Goal: Information Seeking & Learning: Learn about a topic

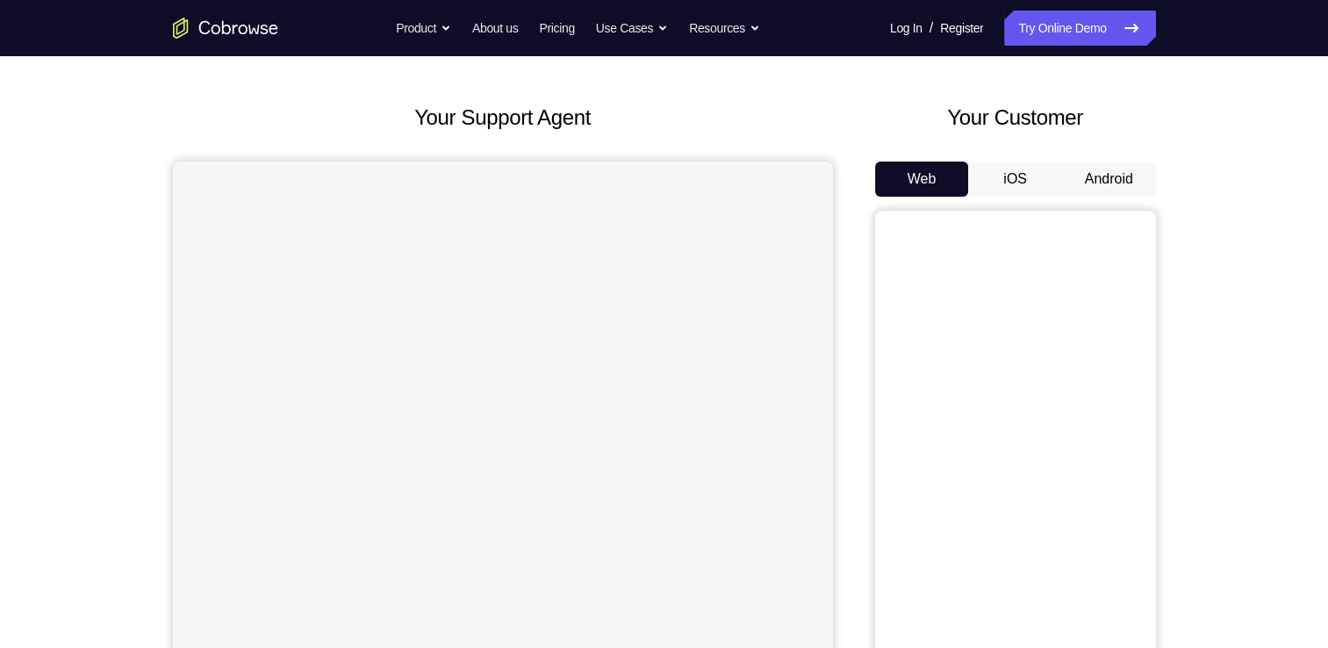
scroll to position [67, 0]
click at [1085, 154] on div "Your Customer Web iOS Android" at bounding box center [1015, 426] width 281 height 648
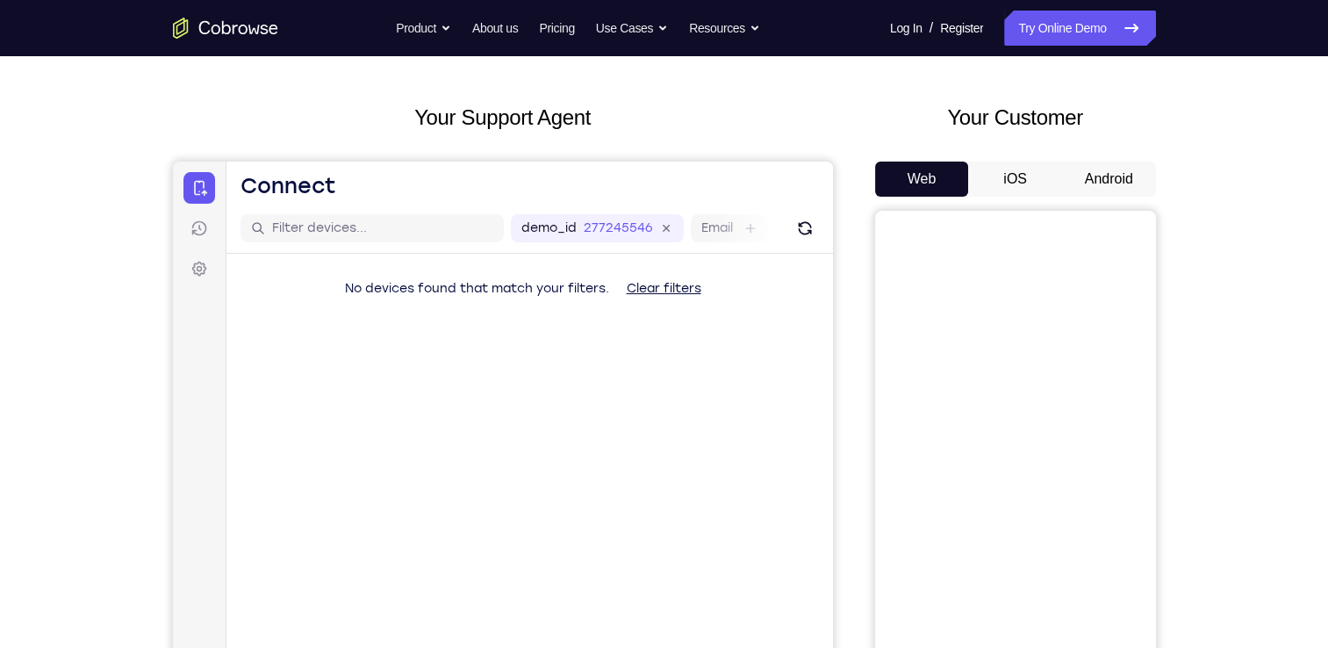
scroll to position [0, 0]
click at [1088, 172] on button "Android" at bounding box center [1109, 178] width 94 height 35
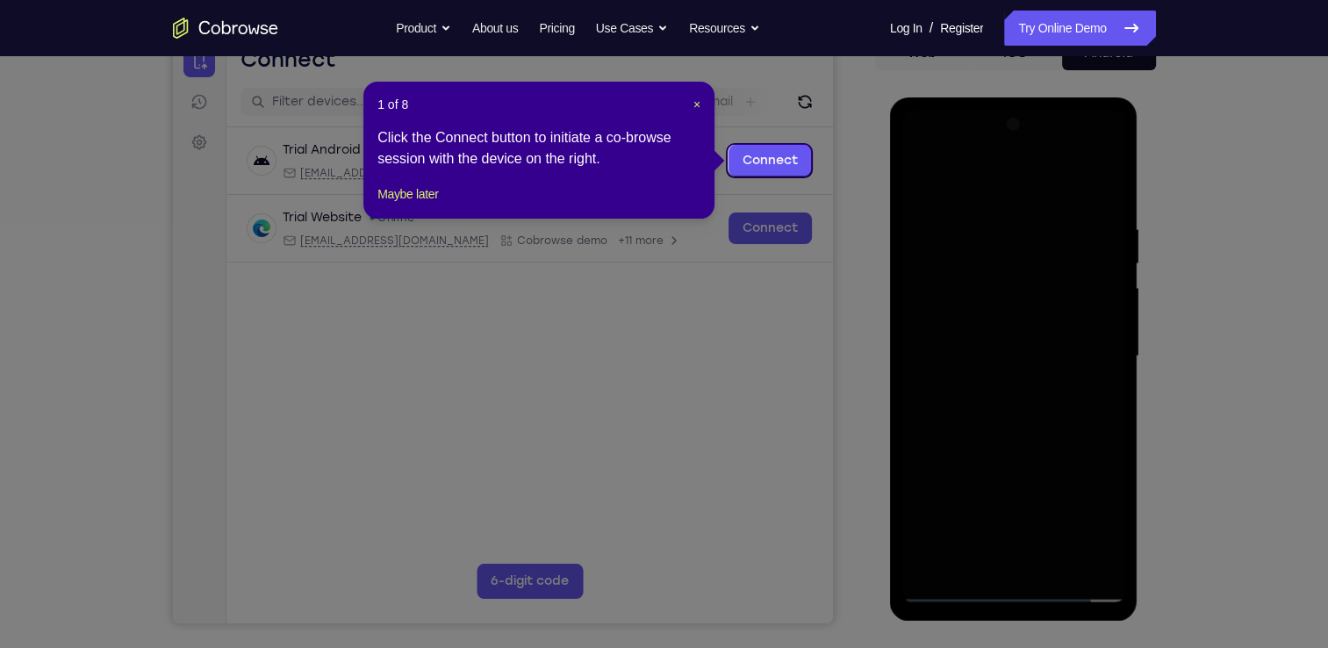
click at [974, 216] on icon at bounding box center [670, 324] width 1341 height 648
click at [420, 201] on div "1 of 8 × Click the Connect button to initiate a co-browse session with the devi…" at bounding box center [538, 150] width 351 height 137
click at [421, 204] on button "Maybe later" at bounding box center [407, 193] width 61 height 21
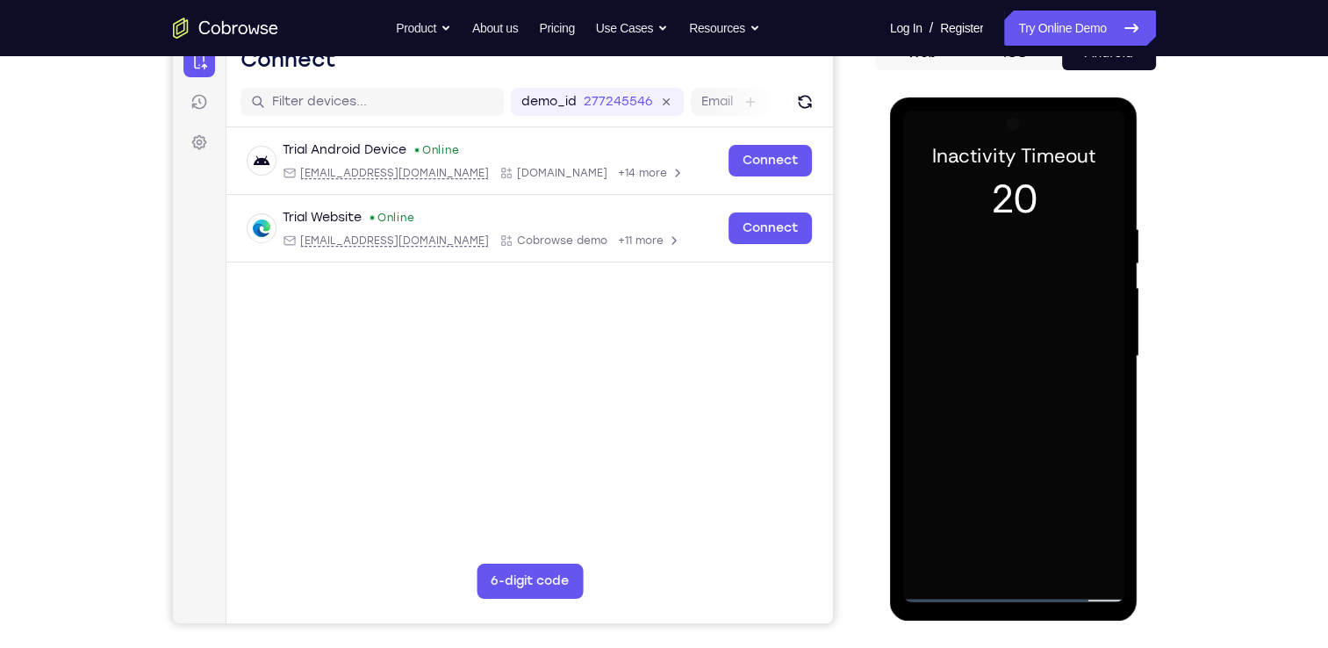
click at [1049, 342] on div at bounding box center [1013, 356] width 221 height 491
click at [1013, 595] on div at bounding box center [1013, 356] width 221 height 491
click at [1086, 507] on div at bounding box center [1013, 356] width 221 height 491
click at [927, 153] on div at bounding box center [1013, 356] width 221 height 491
click at [1096, 347] on div at bounding box center [1013, 356] width 221 height 491
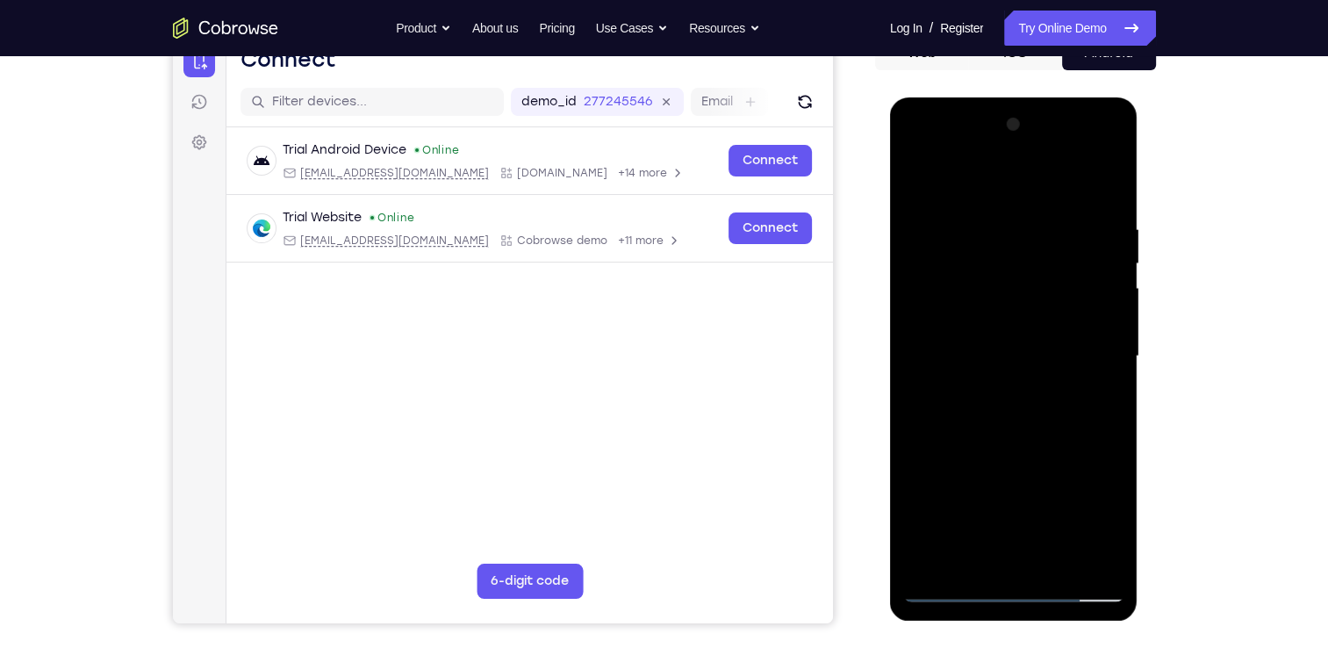
click at [1024, 560] on div at bounding box center [1013, 356] width 221 height 491
click at [982, 338] on div at bounding box center [1013, 356] width 221 height 491
click at [971, 376] on div at bounding box center [1013, 356] width 221 height 491
click at [972, 351] on div at bounding box center [1013, 356] width 221 height 491
click at [1024, 410] on div at bounding box center [1013, 356] width 221 height 491
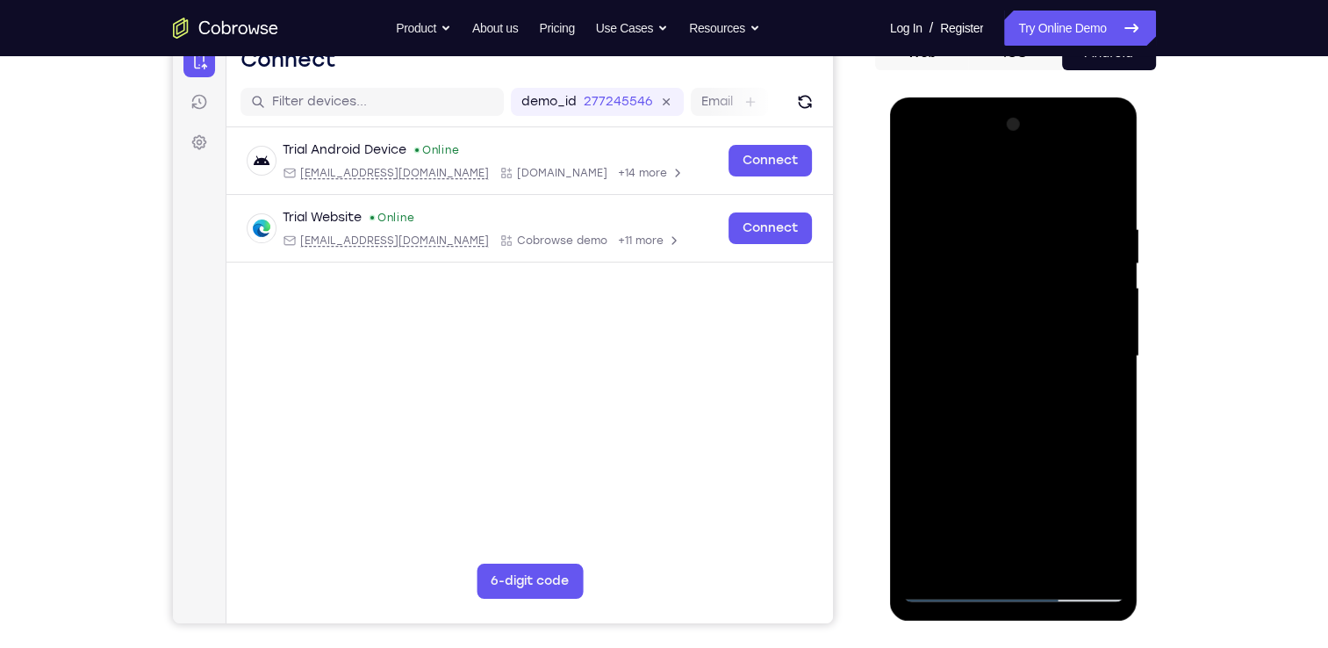
click at [1028, 432] on div at bounding box center [1013, 356] width 221 height 491
click at [1021, 495] on div at bounding box center [1013, 356] width 221 height 491
click at [983, 211] on div at bounding box center [1013, 356] width 221 height 491
click at [1080, 559] on div at bounding box center [1013, 356] width 221 height 491
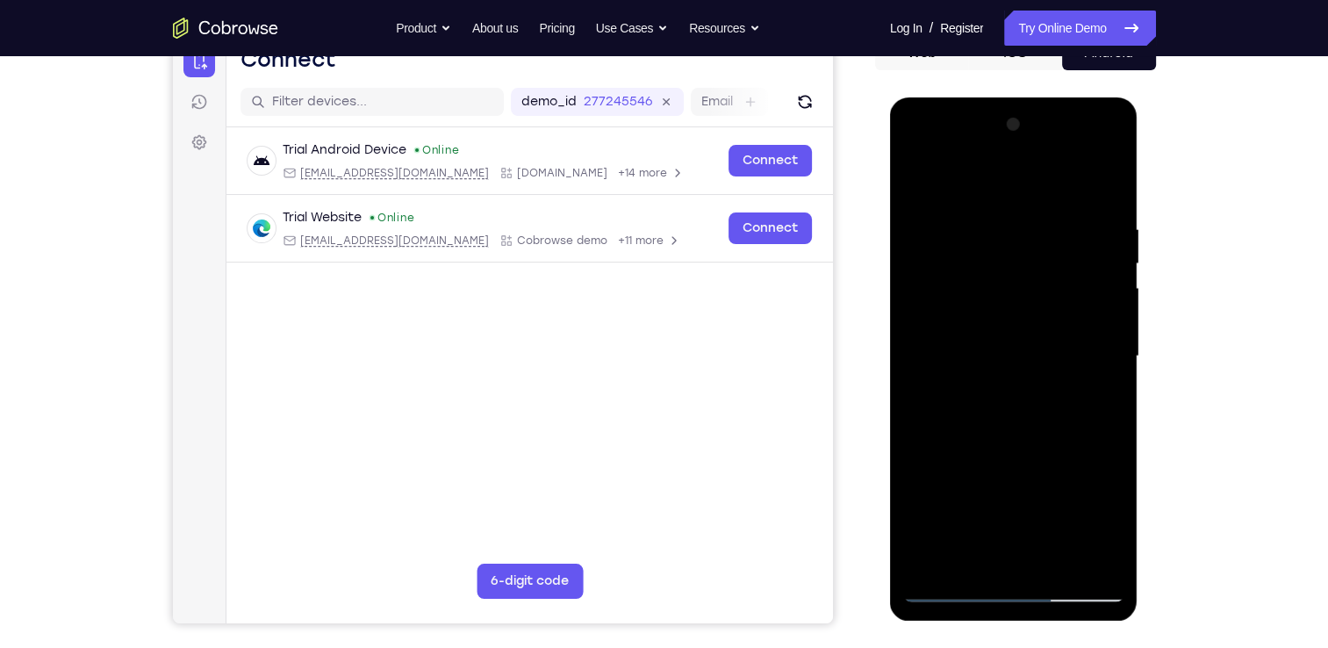
drag, startPoint x: 1014, startPoint y: 188, endPoint x: 1075, endPoint y: 13, distance: 184.8
click at [1075, 97] on html "Online web based iOS Simulators and Android Emulators. Run iPhone, iPad, Mobile…" at bounding box center [1015, 360] width 250 height 526
click at [1107, 188] on div at bounding box center [1013, 356] width 221 height 491
click at [1057, 558] on div at bounding box center [1013, 356] width 221 height 491
click at [1028, 461] on div at bounding box center [1013, 356] width 221 height 491
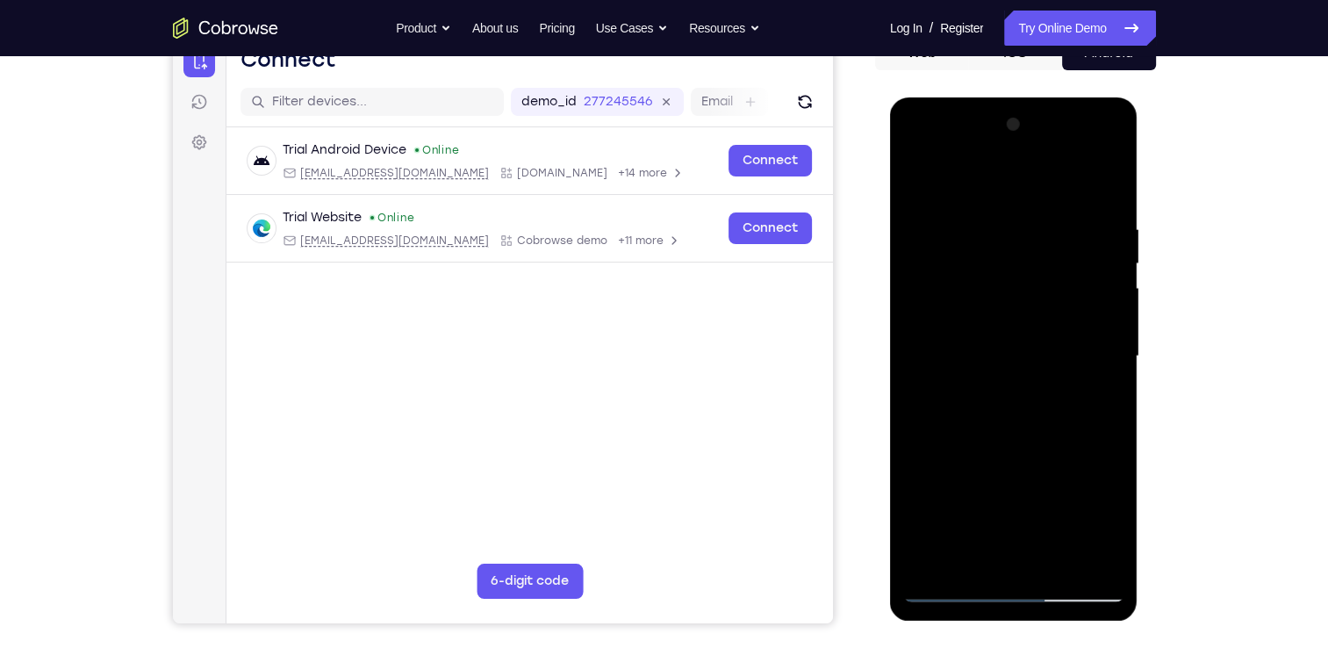
click at [1057, 383] on div at bounding box center [1013, 356] width 221 height 491
click at [1005, 427] on div at bounding box center [1013, 356] width 221 height 491
click at [1111, 177] on div at bounding box center [1013, 356] width 221 height 491
click at [914, 185] on div at bounding box center [1013, 356] width 221 height 491
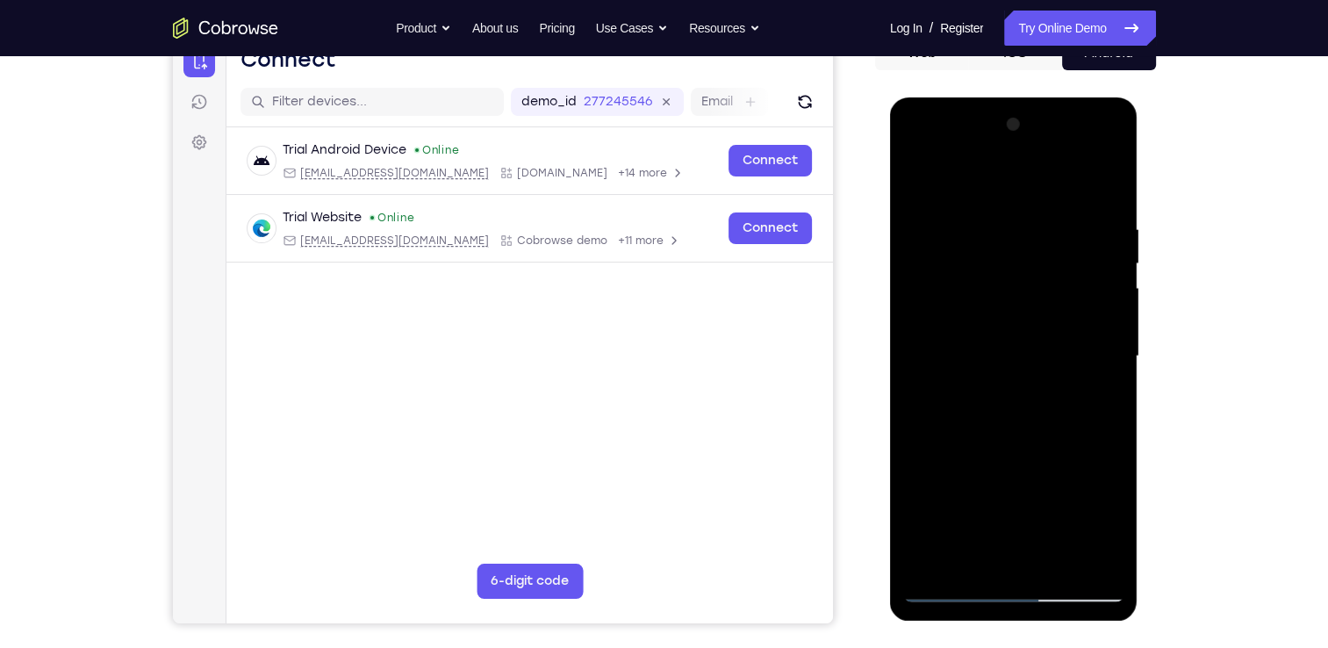
click at [989, 347] on div at bounding box center [1013, 356] width 221 height 491
click at [962, 555] on div at bounding box center [1013, 356] width 221 height 491
click at [1102, 402] on div at bounding box center [1013, 356] width 221 height 491
click at [915, 177] on div at bounding box center [1013, 356] width 221 height 491
click at [990, 418] on div at bounding box center [1013, 356] width 221 height 491
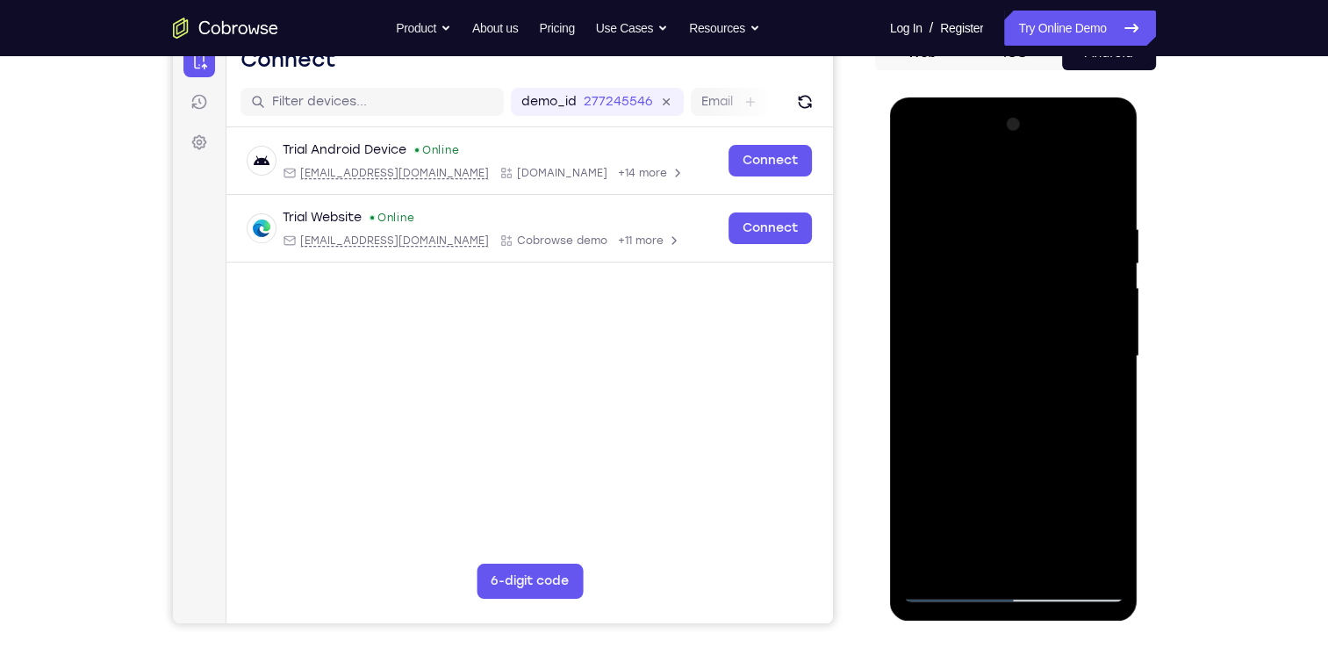
click at [920, 179] on div at bounding box center [1013, 356] width 221 height 491
click at [1093, 156] on div at bounding box center [1013, 356] width 221 height 491
click at [958, 183] on div at bounding box center [1013, 356] width 221 height 491
click at [985, 254] on div at bounding box center [1013, 356] width 221 height 491
click at [918, 342] on div at bounding box center [1013, 356] width 221 height 491
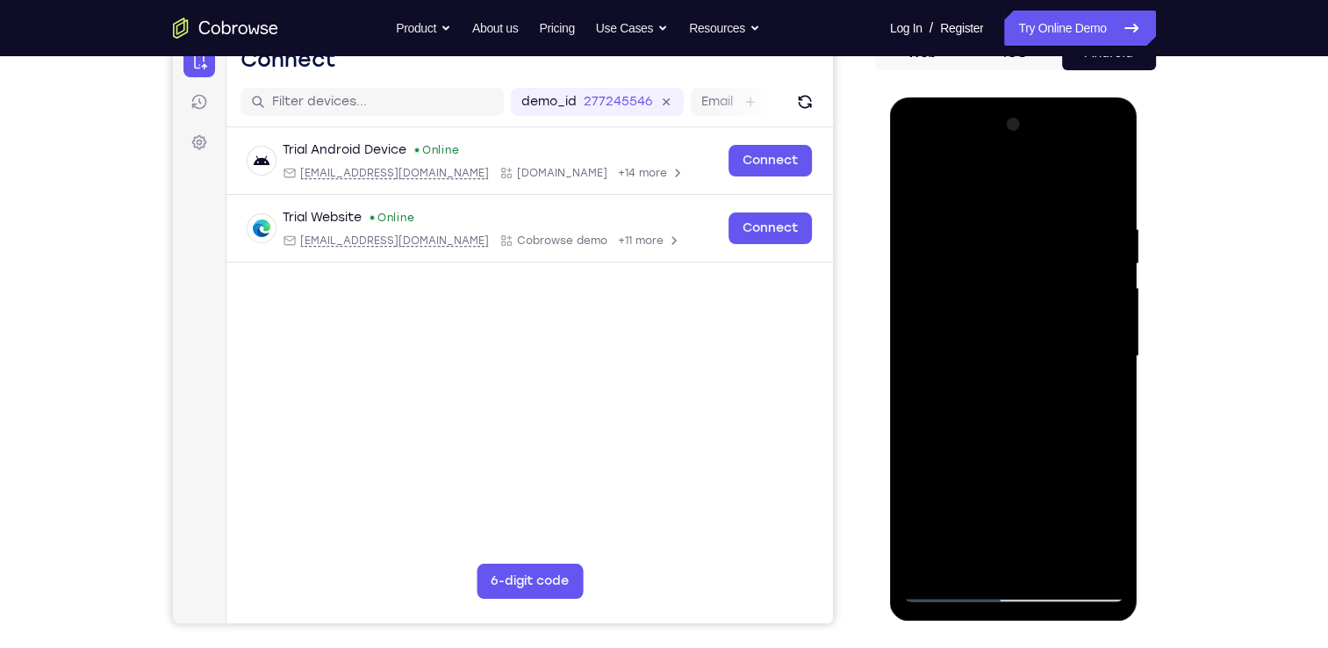
click at [1002, 469] on div at bounding box center [1013, 356] width 221 height 491
click at [974, 395] on div at bounding box center [1013, 356] width 221 height 491
click at [1028, 560] on div at bounding box center [1013, 356] width 221 height 491
click at [1070, 560] on div at bounding box center [1013, 356] width 221 height 491
click at [1050, 290] on div at bounding box center [1013, 356] width 221 height 491
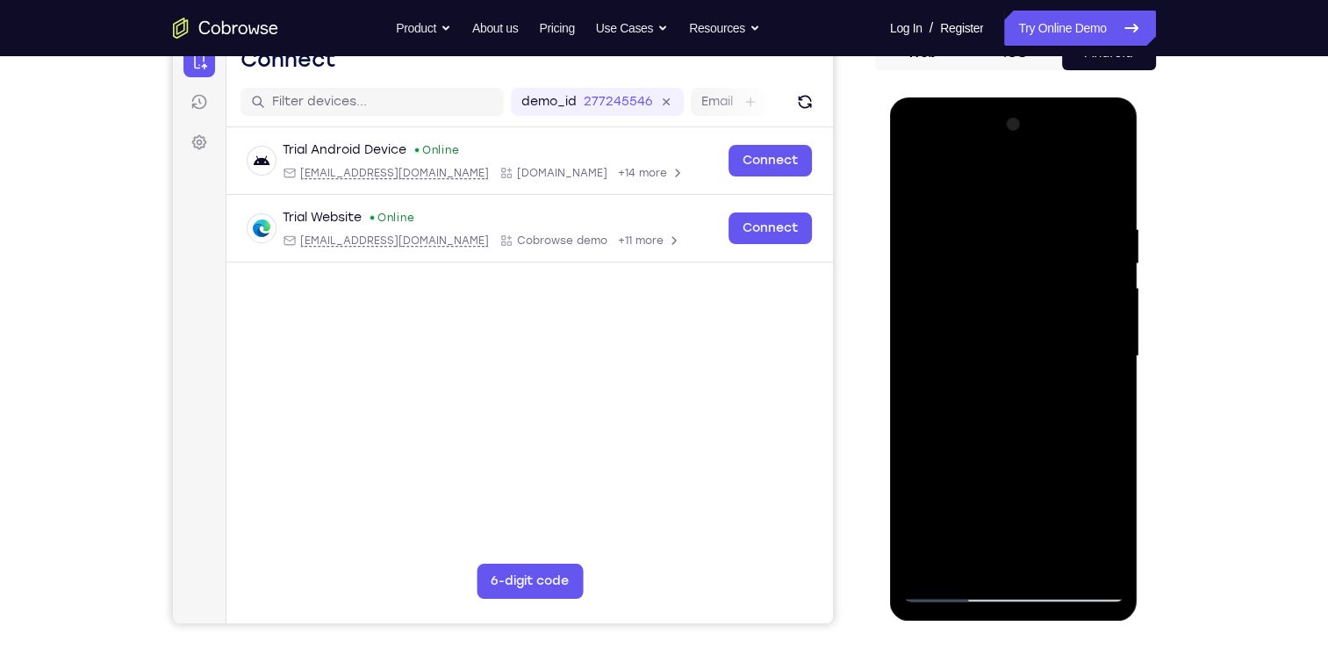
click at [917, 176] on div at bounding box center [1013, 356] width 221 height 491
click at [920, 558] on div at bounding box center [1013, 356] width 221 height 491
click at [917, 181] on div at bounding box center [1013, 356] width 221 height 491
click at [955, 547] on div at bounding box center [1013, 356] width 221 height 491
click at [975, 404] on div at bounding box center [1013, 356] width 221 height 491
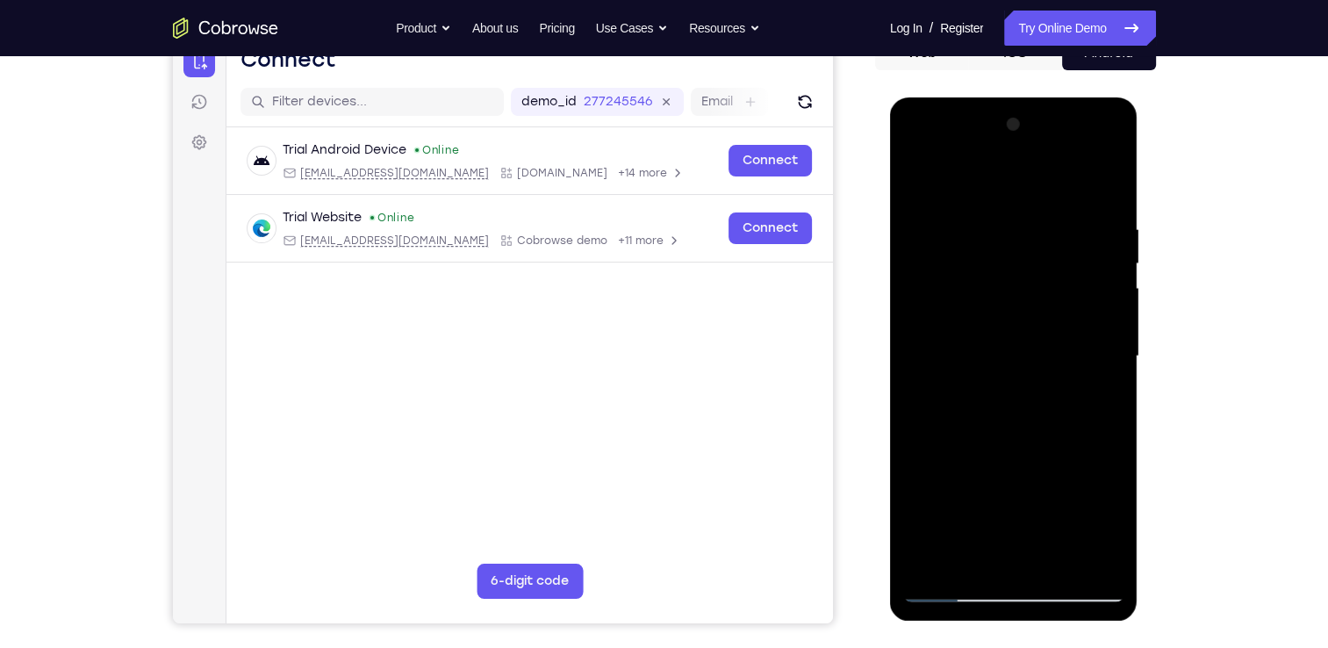
click at [983, 465] on div at bounding box center [1013, 356] width 221 height 491
click at [990, 392] on div at bounding box center [1013, 356] width 221 height 491
click at [1032, 562] on div at bounding box center [1013, 356] width 221 height 491
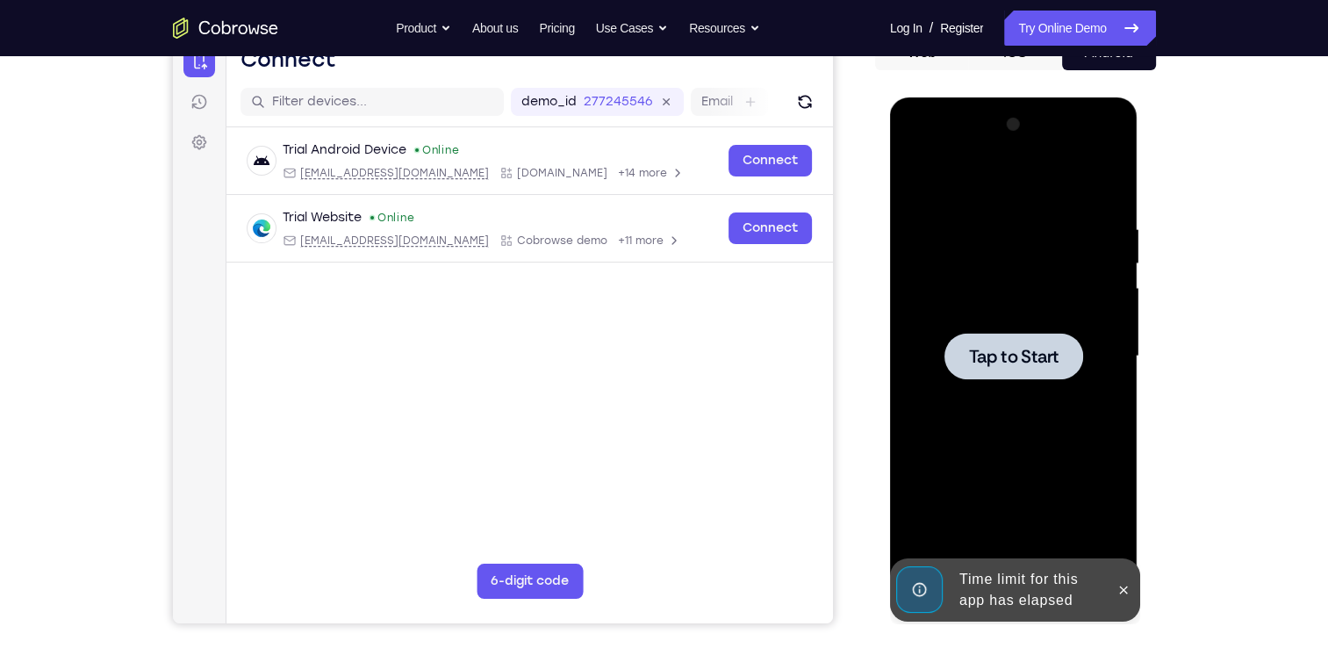
click at [990, 480] on div at bounding box center [1013, 356] width 221 height 491
click at [1124, 585] on icon at bounding box center [1123, 590] width 14 height 14
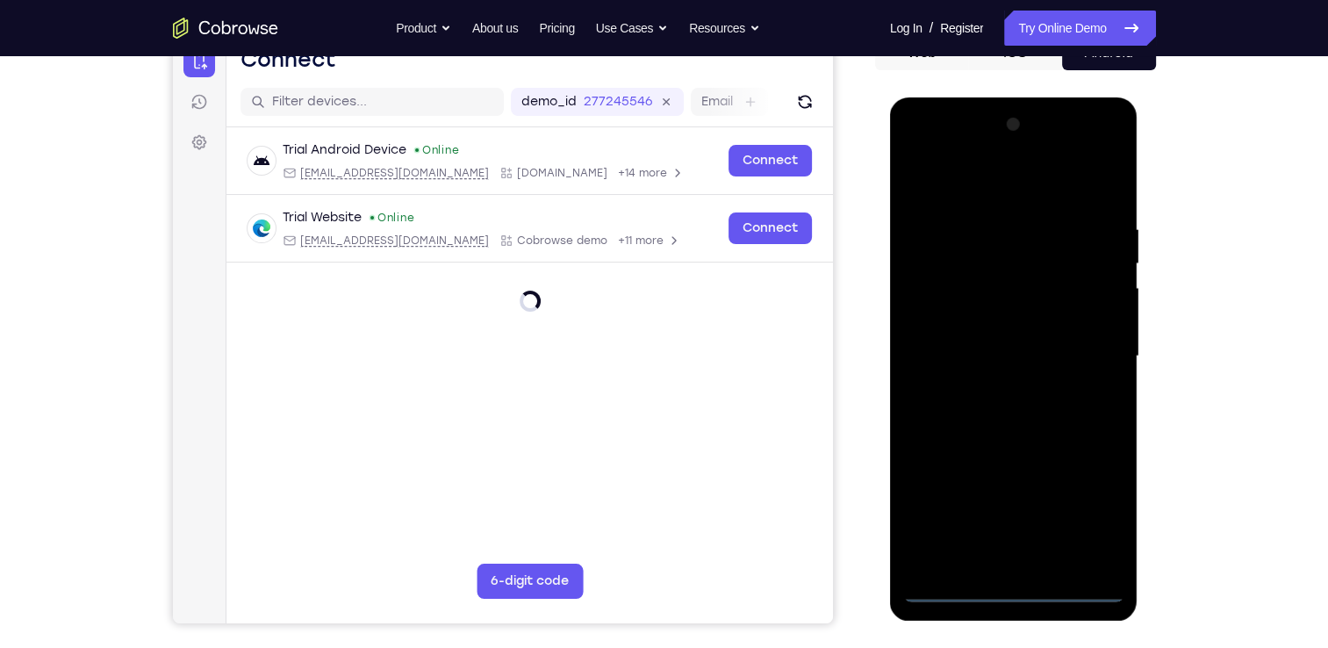
click at [1000, 583] on div at bounding box center [1013, 356] width 221 height 491
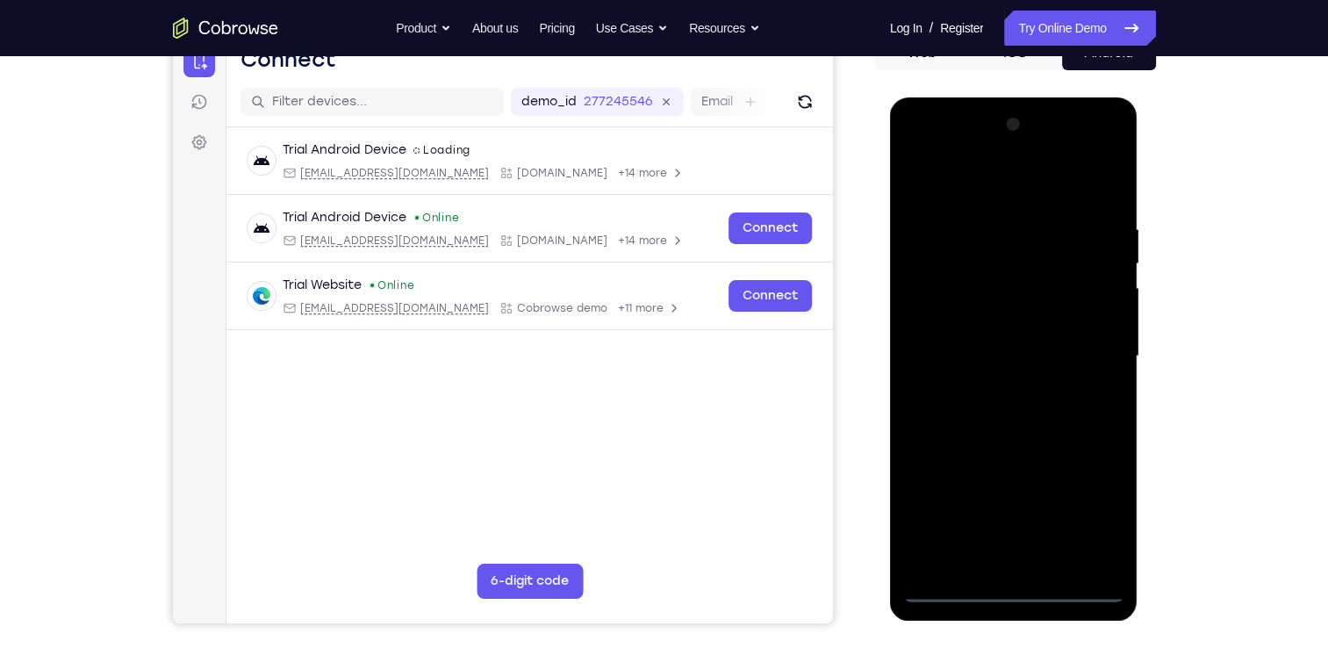
click at [1081, 515] on div at bounding box center [1013, 356] width 221 height 491
click at [983, 195] on div at bounding box center [1013, 356] width 221 height 491
click at [979, 261] on div at bounding box center [1013, 356] width 221 height 491
click at [912, 290] on div at bounding box center [1013, 356] width 221 height 491
click at [1025, 470] on div at bounding box center [1013, 356] width 221 height 491
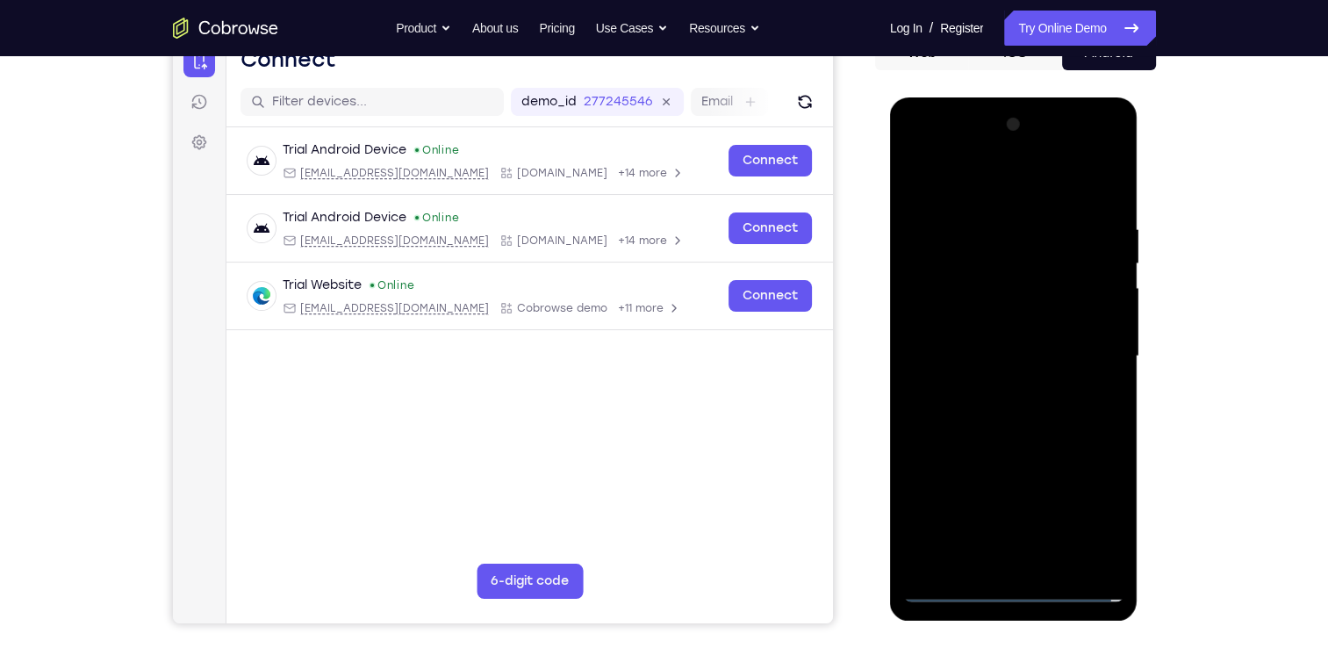
click at [977, 396] on div at bounding box center [1013, 356] width 221 height 491
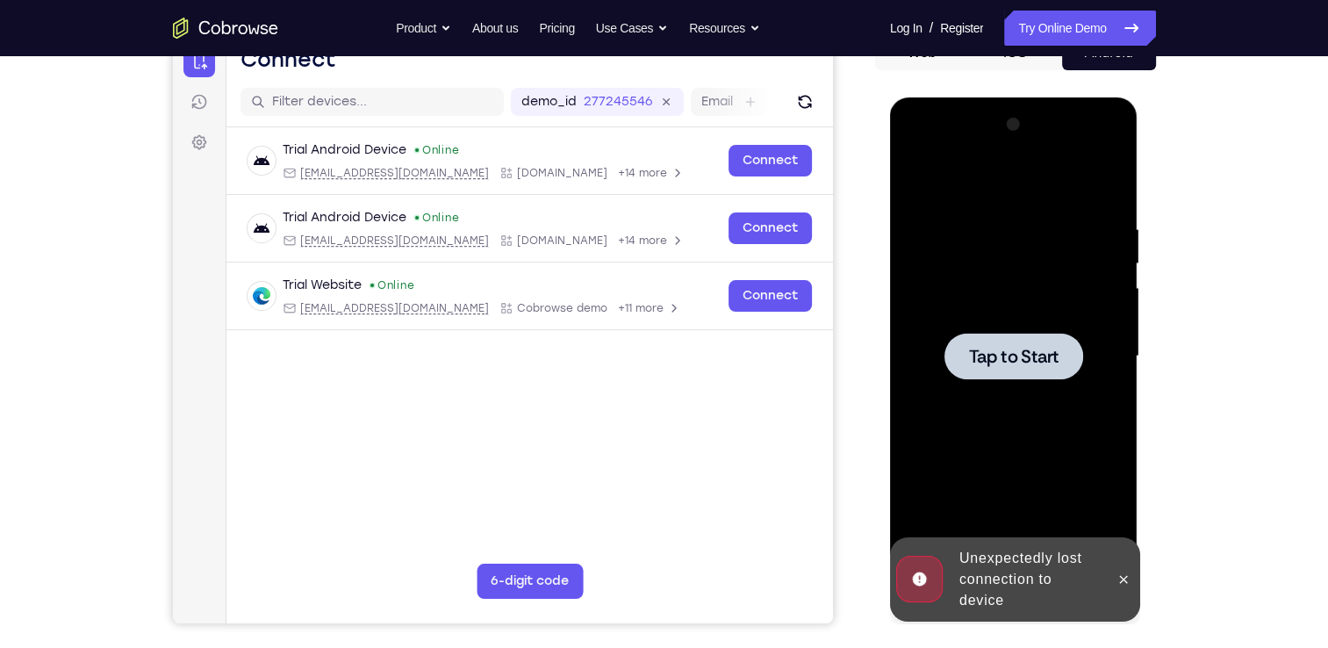
click at [1095, 353] on div at bounding box center [1013, 356] width 221 height 491
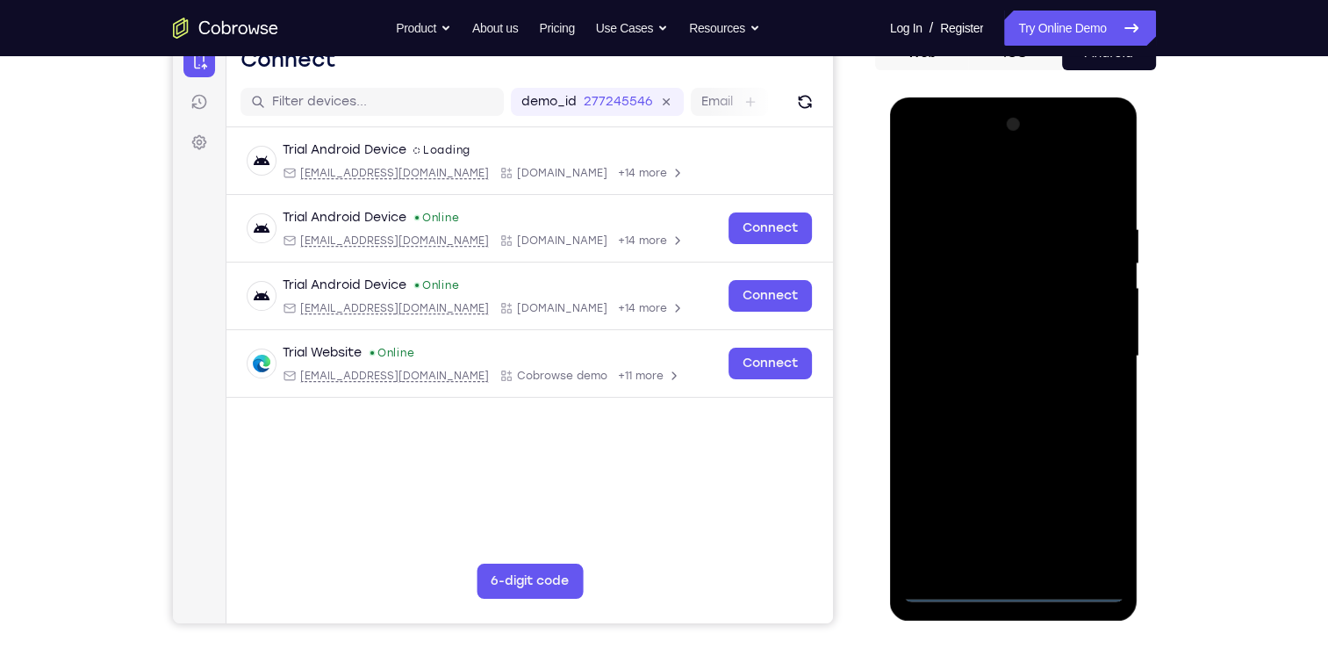
click at [994, 595] on div at bounding box center [1013, 356] width 221 height 491
click at [1095, 515] on div at bounding box center [1013, 356] width 221 height 491
click at [913, 152] on div at bounding box center [1013, 356] width 221 height 491
click at [1006, 263] on div at bounding box center [1013, 356] width 221 height 491
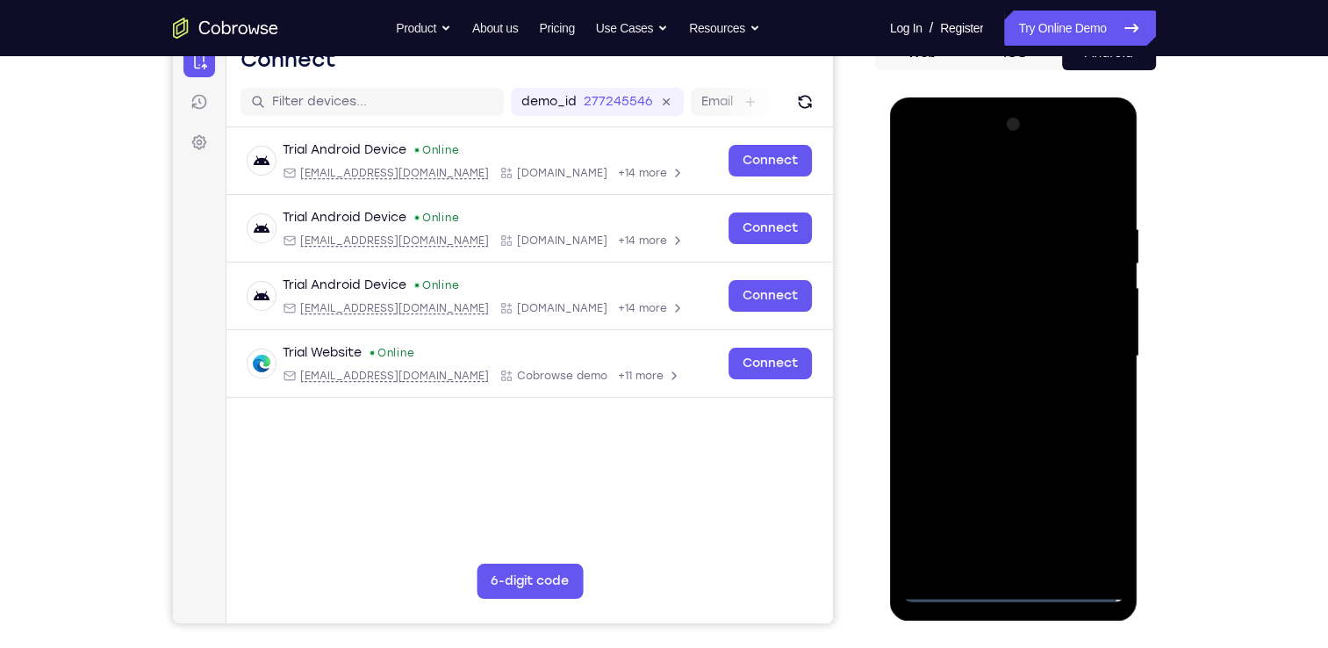
click at [937, 276] on div at bounding box center [1013, 356] width 221 height 491
click at [979, 465] on div at bounding box center [1013, 356] width 221 height 491
click at [1011, 392] on div at bounding box center [1013, 356] width 221 height 491
click at [948, 378] on div at bounding box center [1013, 356] width 221 height 491
click at [1021, 398] on div at bounding box center [1013, 356] width 221 height 491
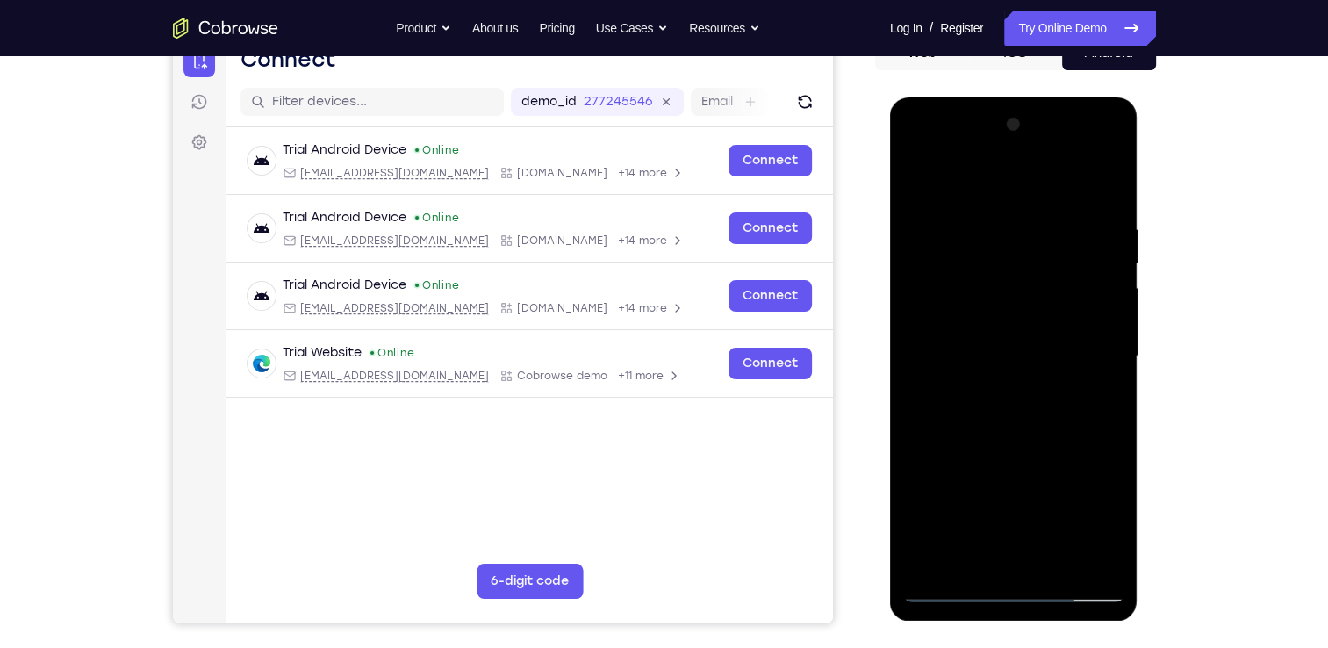
click at [1034, 364] on div at bounding box center [1013, 356] width 221 height 491
click at [1009, 479] on div at bounding box center [1013, 356] width 221 height 491
click at [1039, 394] on div at bounding box center [1013, 356] width 221 height 491
click at [1084, 479] on div at bounding box center [1013, 356] width 221 height 491
click at [1041, 469] on div at bounding box center [1013, 356] width 221 height 491
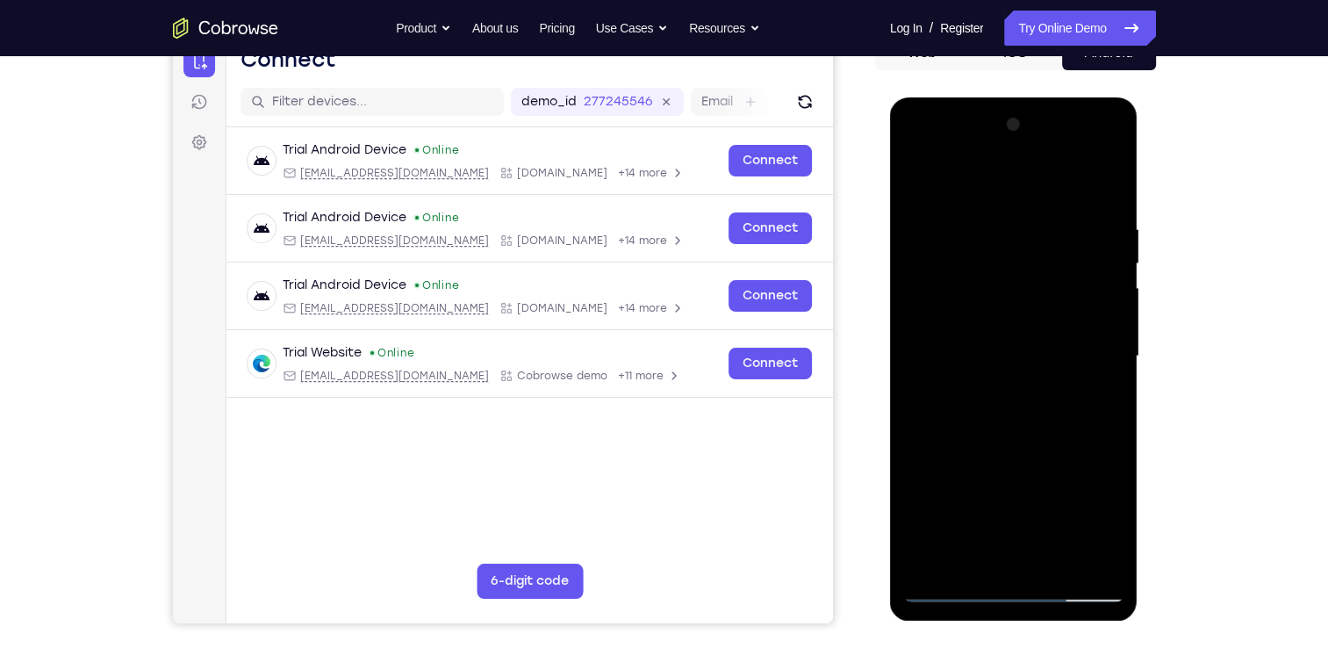
click at [1045, 473] on div at bounding box center [1013, 356] width 221 height 491
click at [1053, 476] on div at bounding box center [1013, 356] width 221 height 491
click at [1056, 476] on div at bounding box center [1013, 356] width 221 height 491
click at [1068, 476] on div at bounding box center [1013, 356] width 221 height 491
click at [912, 180] on div at bounding box center [1013, 356] width 221 height 491
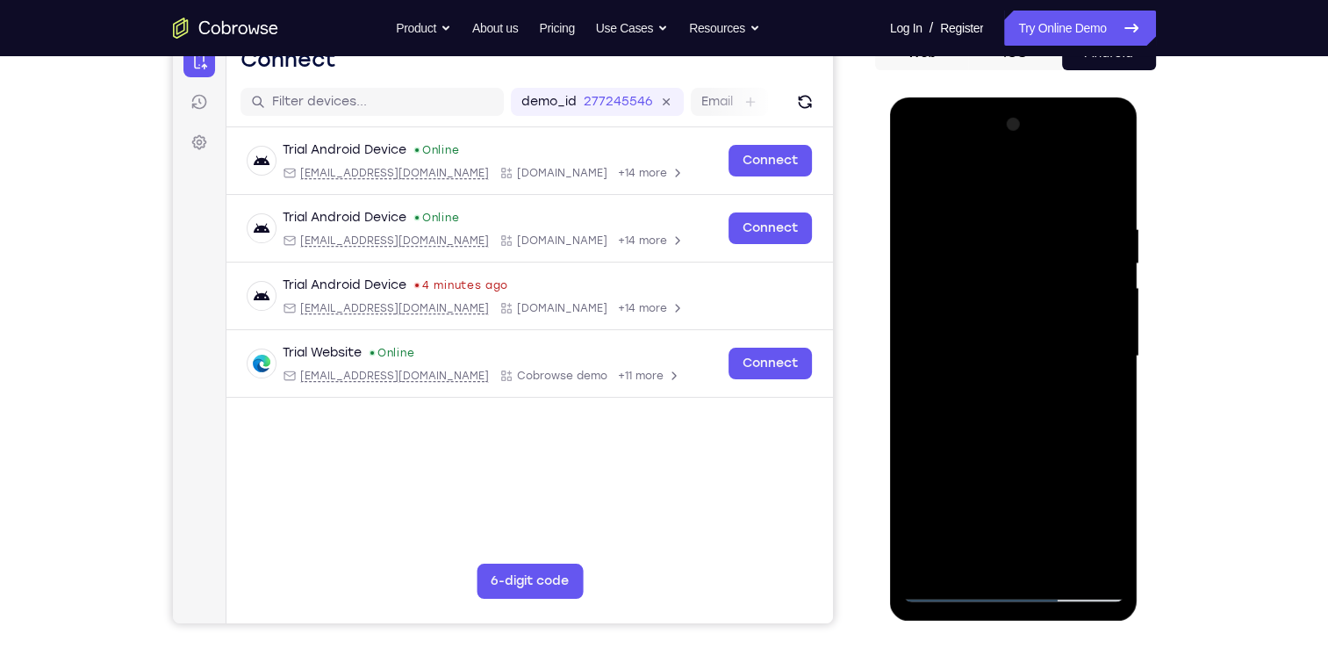
click at [921, 175] on div at bounding box center [1013, 356] width 221 height 491
drag, startPoint x: 1059, startPoint y: 433, endPoint x: 1068, endPoint y: 287, distance: 146.8
click at [1068, 287] on div at bounding box center [1013, 356] width 221 height 491
click at [944, 497] on div at bounding box center [1013, 356] width 221 height 491
drag, startPoint x: 1045, startPoint y: 451, endPoint x: 1056, endPoint y: 296, distance: 155.7
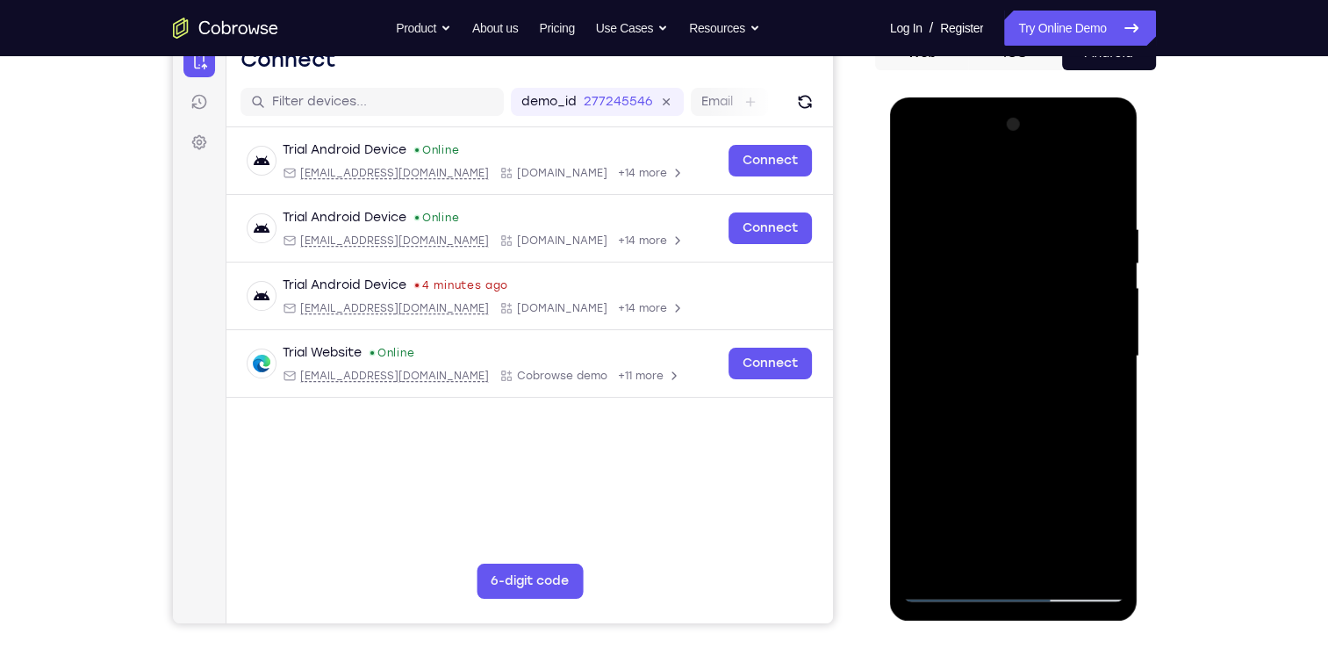
click at [1056, 296] on div at bounding box center [1013, 356] width 221 height 491
drag, startPoint x: 1028, startPoint y: 510, endPoint x: 1039, endPoint y: 351, distance: 159.2
click at [1039, 351] on div at bounding box center [1013, 356] width 221 height 491
drag, startPoint x: 1035, startPoint y: 480, endPoint x: 1036, endPoint y: 409, distance: 71.1
click at [1049, 297] on div at bounding box center [1013, 356] width 221 height 491
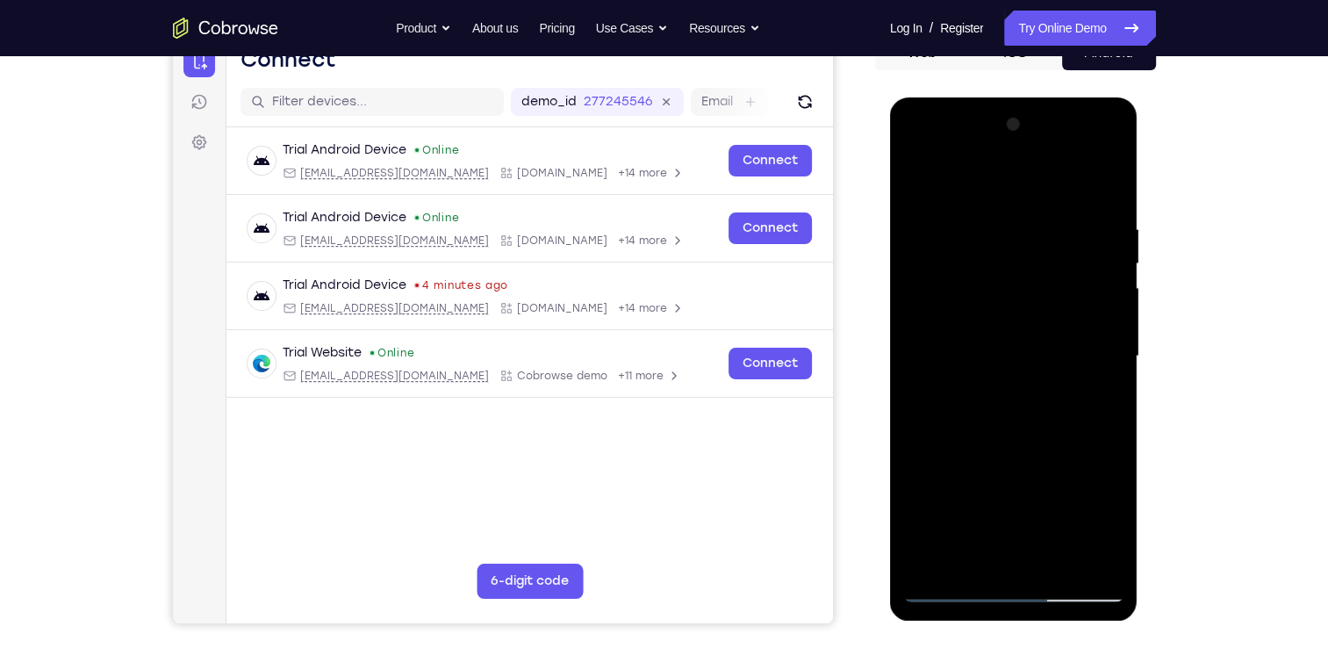
drag, startPoint x: 1020, startPoint y: 523, endPoint x: 1021, endPoint y: 360, distance: 163.2
click at [1021, 360] on div at bounding box center [1013, 356] width 221 height 491
drag, startPoint x: 1005, startPoint y: 499, endPoint x: 1025, endPoint y: 317, distance: 183.6
click at [1025, 317] on div at bounding box center [1013, 356] width 221 height 491
drag, startPoint x: 1026, startPoint y: 492, endPoint x: 1034, endPoint y: 315, distance: 177.5
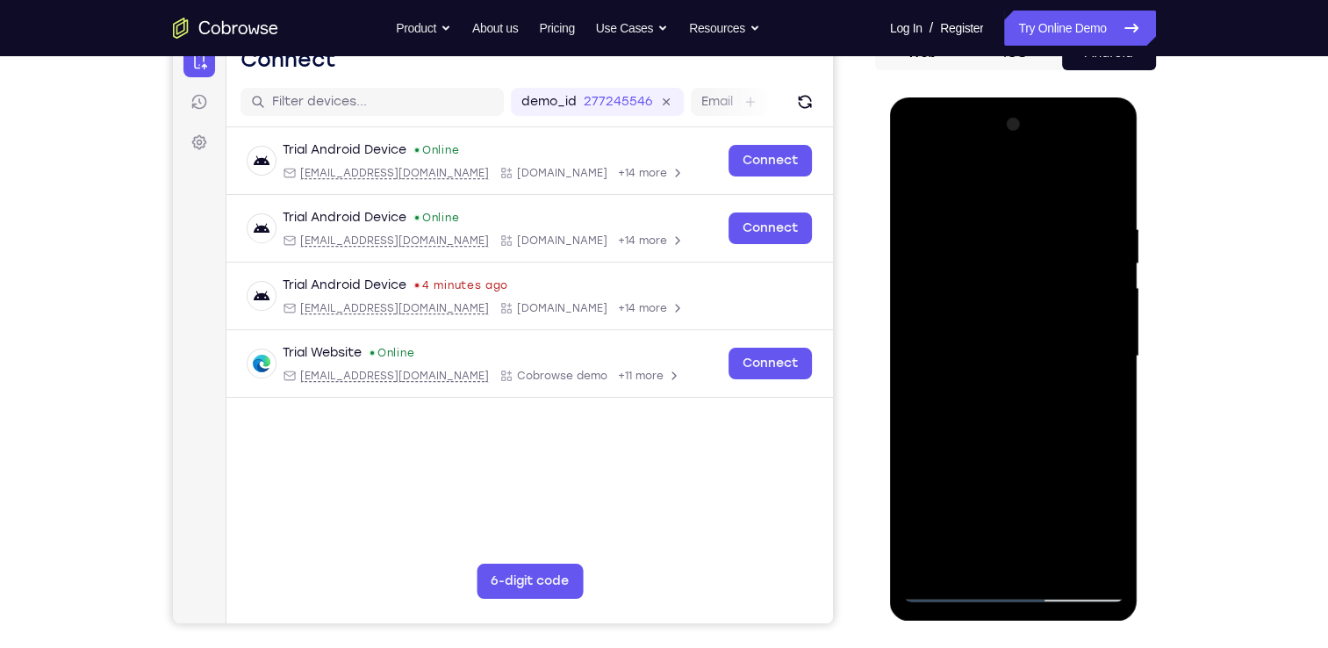
click at [1034, 315] on div at bounding box center [1013, 356] width 221 height 491
drag, startPoint x: 1025, startPoint y: 481, endPoint x: 1032, endPoint y: 233, distance: 247.5
click at [1032, 233] on div at bounding box center [1013, 356] width 221 height 491
click at [1020, 504] on div at bounding box center [1013, 356] width 221 height 491
click at [947, 469] on div at bounding box center [1013, 356] width 221 height 491
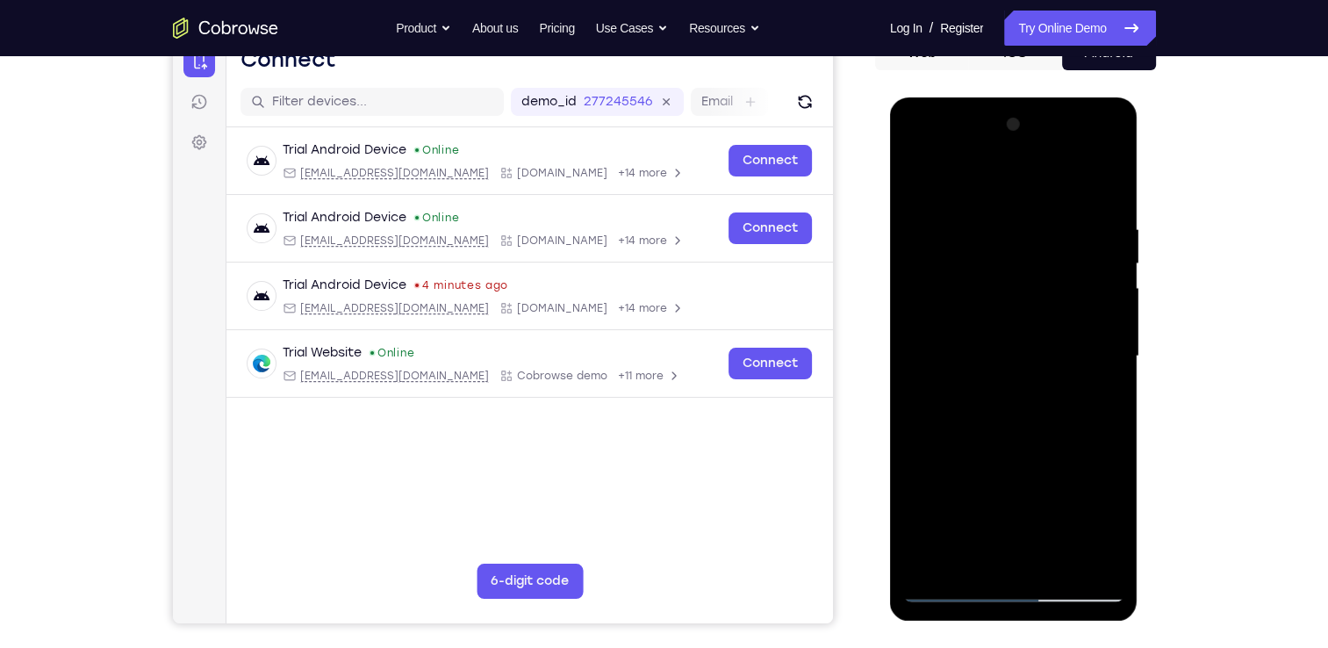
drag, startPoint x: 1043, startPoint y: 519, endPoint x: 1051, endPoint y: 332, distance: 187.9
click at [1051, 332] on div at bounding box center [1013, 356] width 221 height 491
click at [1067, 565] on div at bounding box center [1013, 356] width 221 height 491
click at [1126, 380] on div at bounding box center [1014, 358] width 248 height 523
click at [1106, 420] on div at bounding box center [1013, 356] width 221 height 491
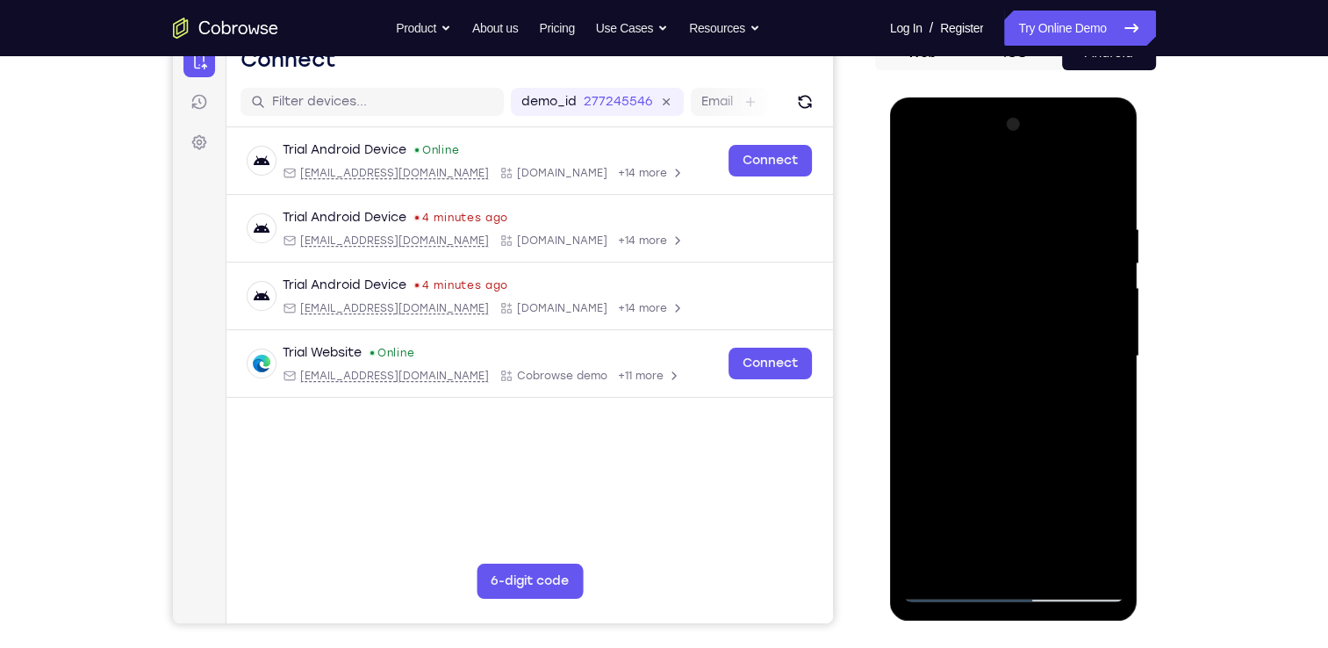
click at [1056, 562] on div at bounding box center [1013, 356] width 221 height 491
click at [1018, 280] on div at bounding box center [1013, 356] width 221 height 491
click at [998, 555] on div at bounding box center [1013, 356] width 221 height 491
click at [984, 561] on div at bounding box center [1013, 356] width 221 height 491
click at [1041, 437] on div at bounding box center [1013, 356] width 221 height 491
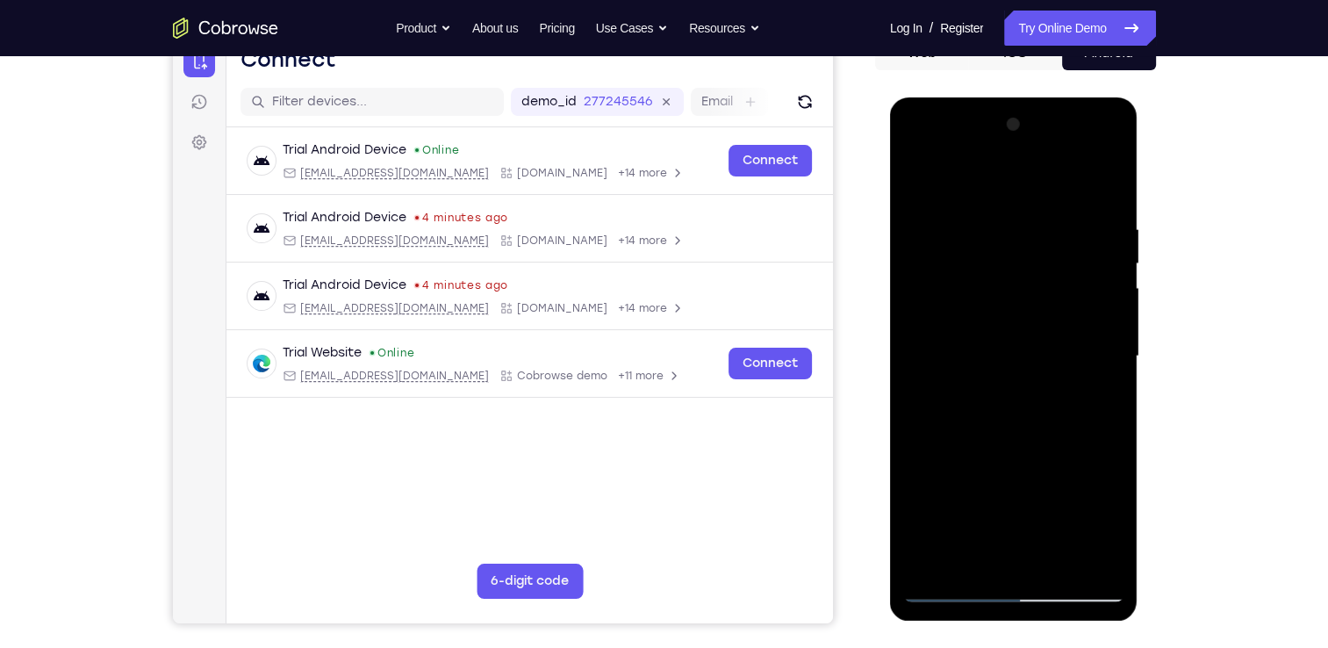
click at [980, 248] on div at bounding box center [1013, 356] width 221 height 491
click at [1018, 546] on div at bounding box center [1013, 356] width 221 height 491
click at [1014, 560] on div at bounding box center [1013, 356] width 221 height 491
click at [1109, 144] on div at bounding box center [1013, 356] width 221 height 491
click at [962, 290] on div at bounding box center [1013, 356] width 221 height 491
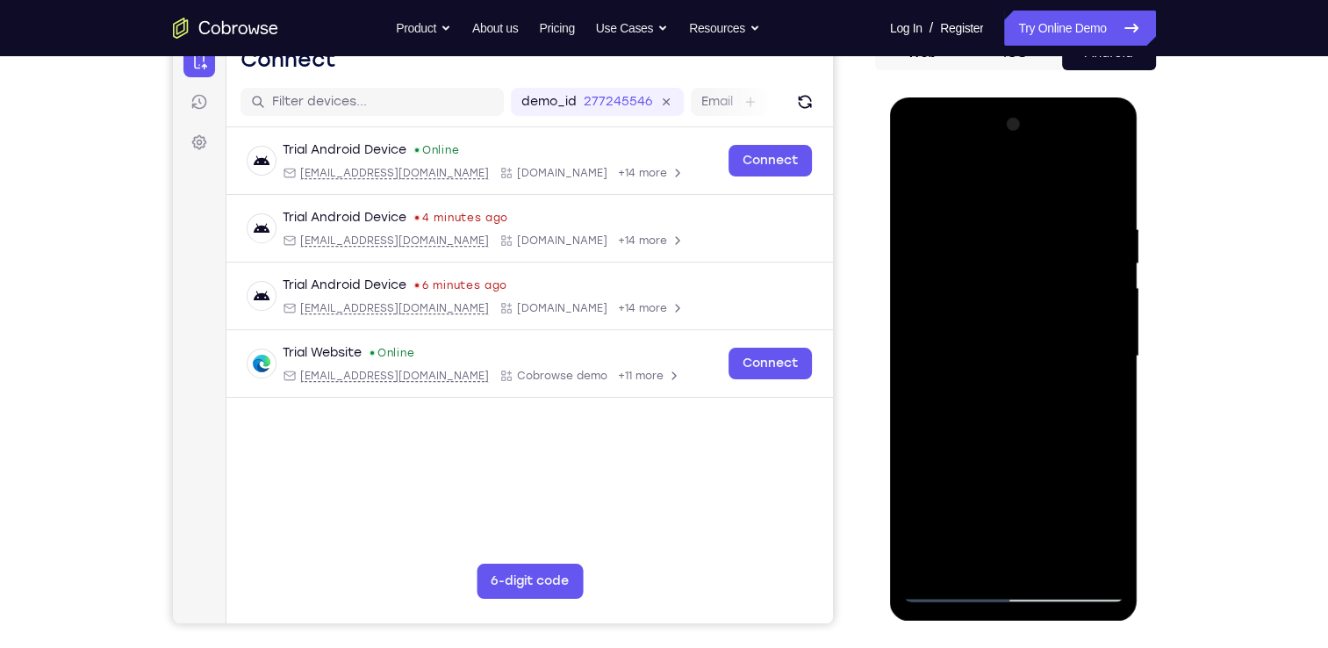
click at [1099, 553] on div at bounding box center [1013, 356] width 221 height 491
click at [923, 149] on div at bounding box center [1013, 356] width 221 height 491
click at [920, 154] on div at bounding box center [1013, 356] width 221 height 491
click at [961, 560] on div at bounding box center [1013, 356] width 221 height 491
click at [1011, 497] on div at bounding box center [1013, 356] width 221 height 491
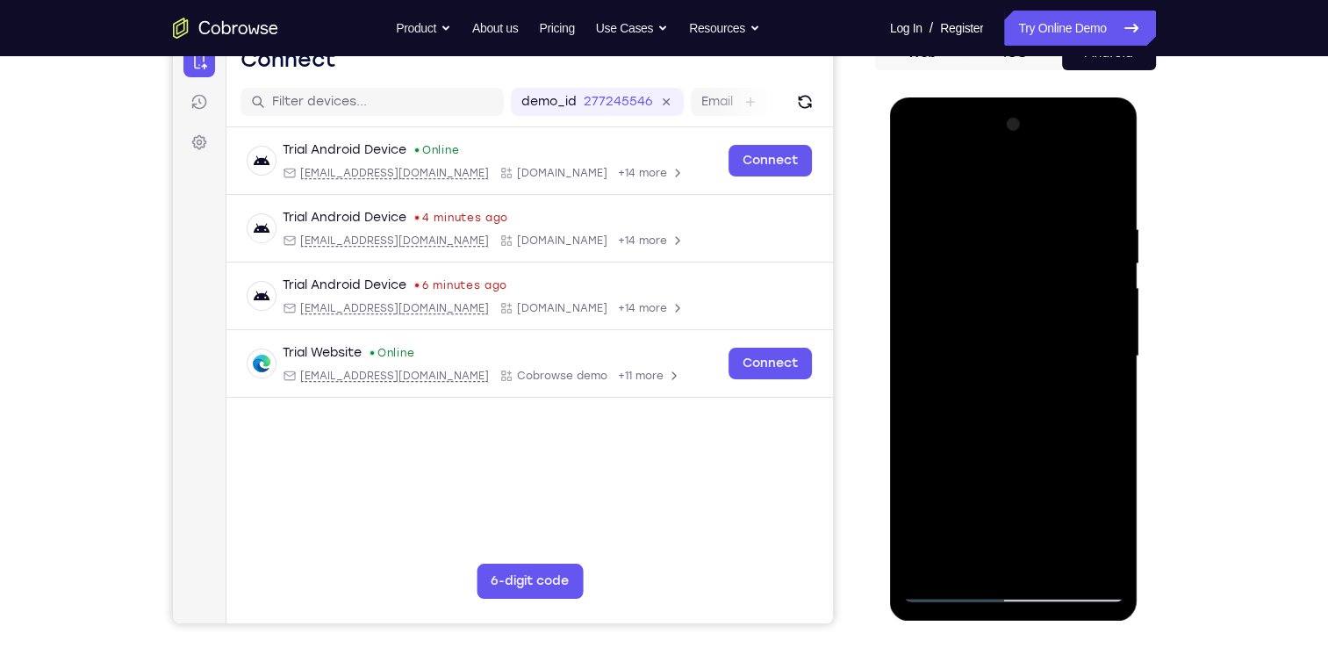
click at [1056, 462] on div at bounding box center [1013, 356] width 221 height 491
click at [1014, 497] on div at bounding box center [1013, 356] width 221 height 491
click at [1106, 402] on div at bounding box center [1013, 356] width 221 height 491
click at [927, 264] on div at bounding box center [1013, 356] width 221 height 491
click at [915, 175] on div at bounding box center [1013, 356] width 221 height 491
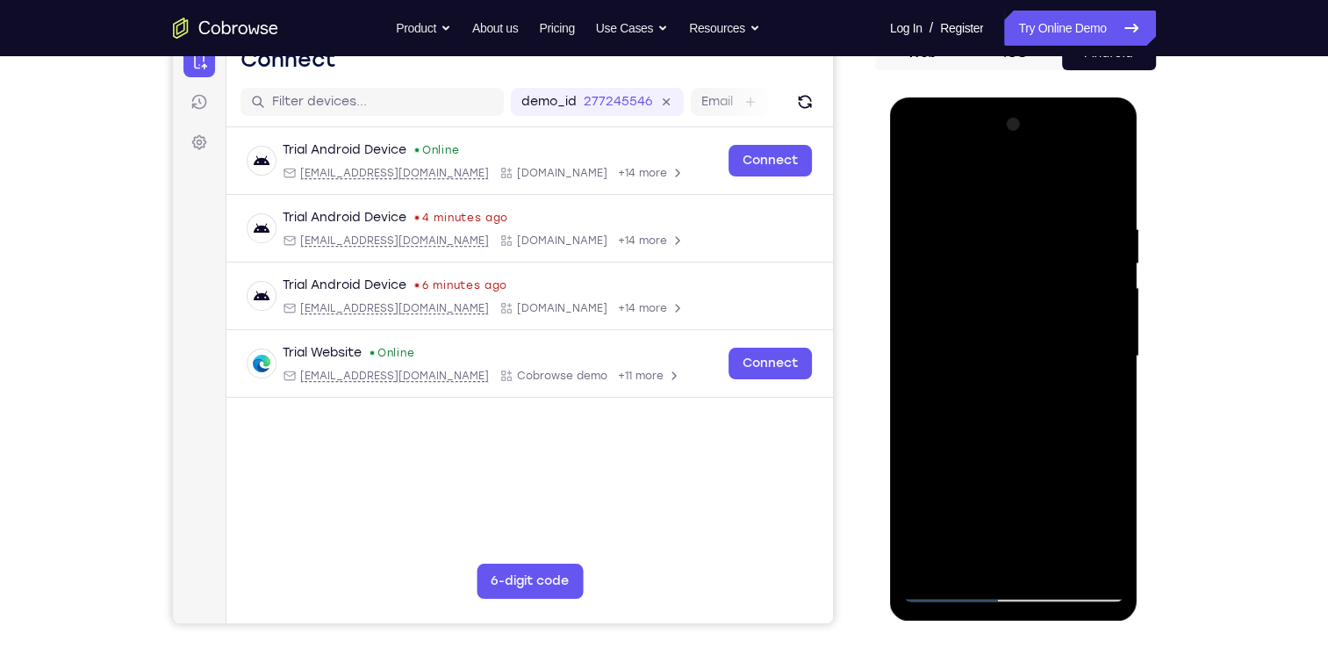
drag, startPoint x: 1003, startPoint y: 497, endPoint x: 1020, endPoint y: 379, distance: 118.7
click at [1020, 379] on div at bounding box center [1013, 356] width 221 height 491
drag, startPoint x: 991, startPoint y: 505, endPoint x: 1001, endPoint y: 391, distance: 113.7
click at [1001, 391] on div at bounding box center [1013, 356] width 221 height 491
click at [985, 467] on div at bounding box center [1013, 356] width 221 height 491
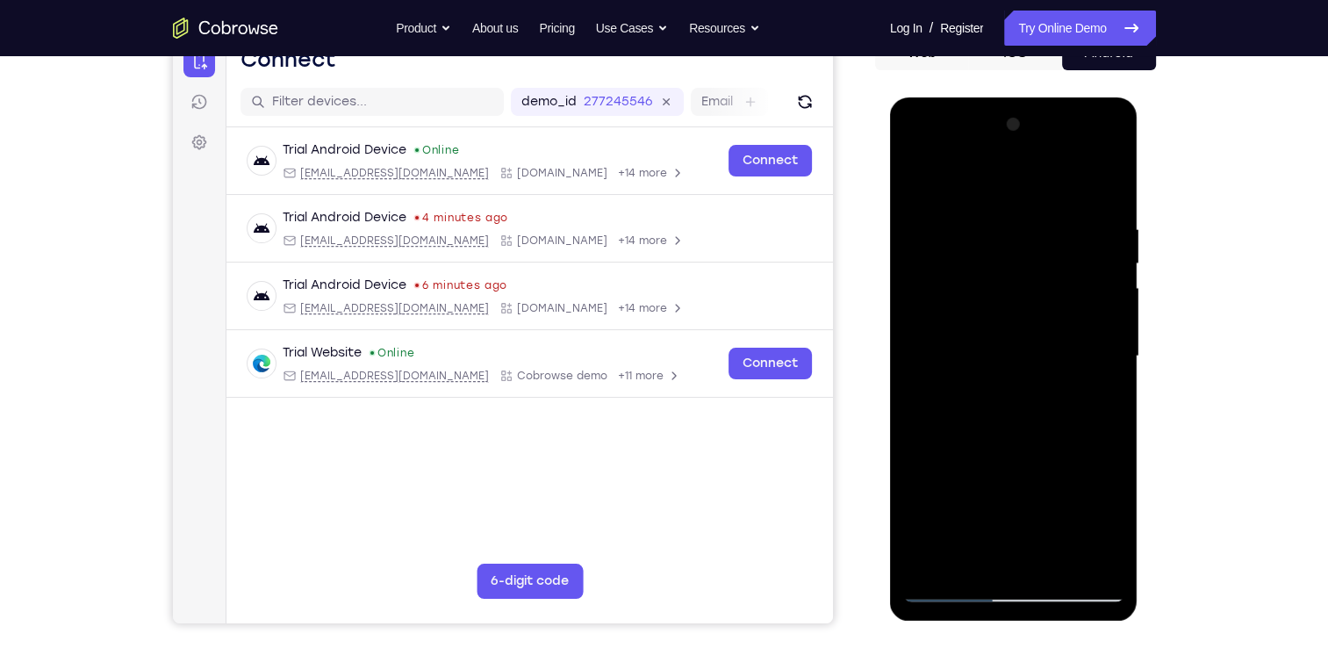
drag, startPoint x: 984, startPoint y: 464, endPoint x: 994, endPoint y: 233, distance: 231.0
click at [994, 233] on div at bounding box center [1013, 356] width 221 height 491
click at [955, 586] on div at bounding box center [1013, 356] width 221 height 491
click at [930, 568] on div at bounding box center [1013, 356] width 221 height 491
drag, startPoint x: 992, startPoint y: 498, endPoint x: 1013, endPoint y: 356, distance: 143.6
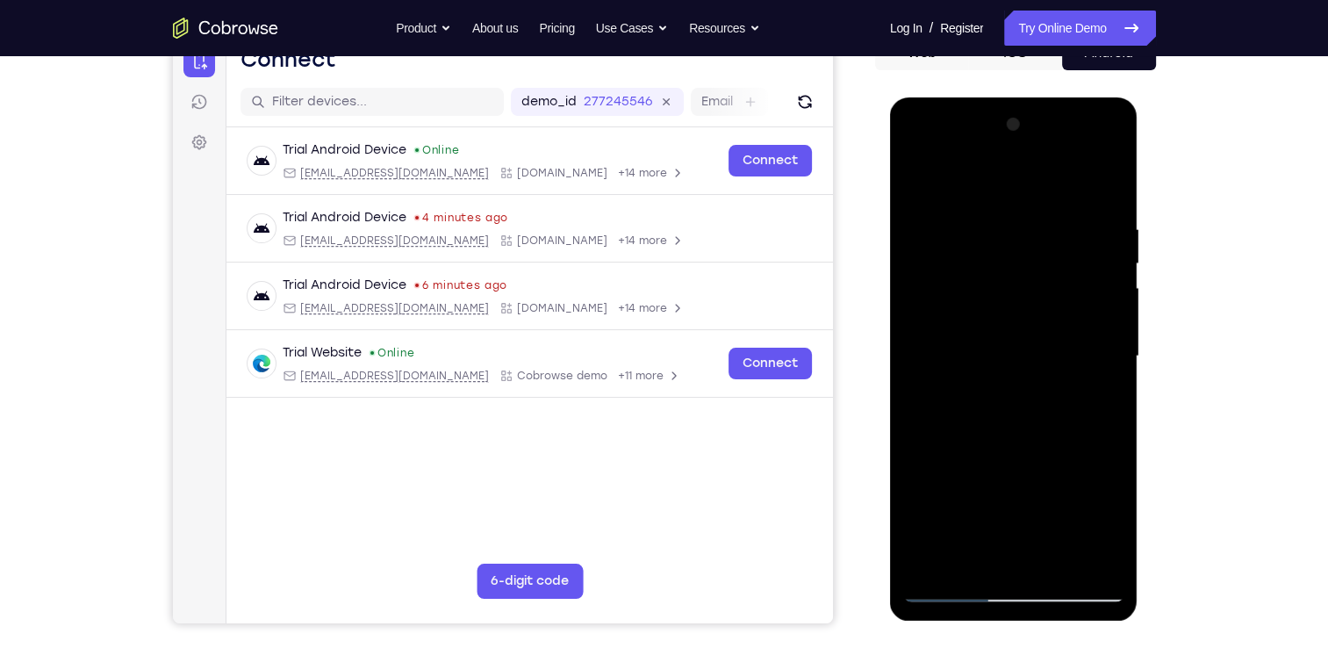
click at [1013, 356] on div at bounding box center [1013, 356] width 221 height 491
drag, startPoint x: 1025, startPoint y: 473, endPoint x: 1028, endPoint y: 339, distance: 134.3
click at [1028, 339] on div at bounding box center [1013, 356] width 221 height 491
drag, startPoint x: 1013, startPoint y: 476, endPoint x: 1021, endPoint y: 290, distance: 187.1
click at [1021, 290] on div at bounding box center [1013, 356] width 221 height 491
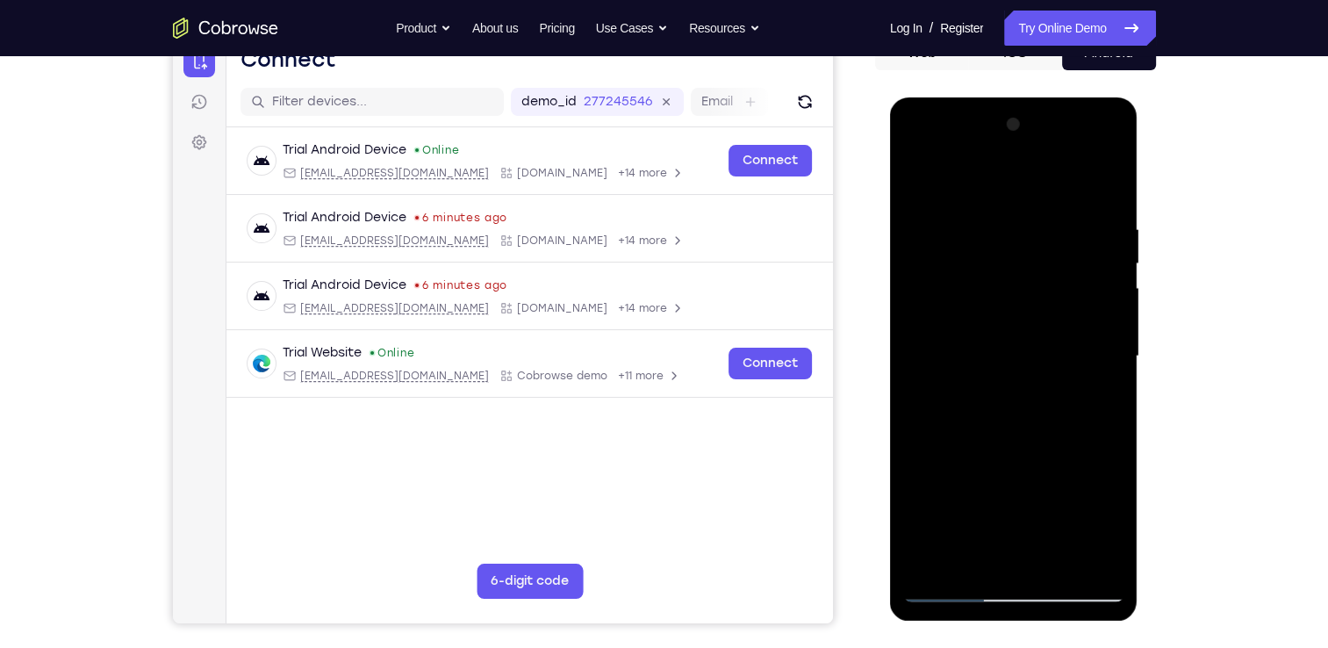
drag, startPoint x: 1016, startPoint y: 470, endPoint x: 1044, endPoint y: 258, distance: 214.2
click at [1044, 258] on div at bounding box center [1013, 356] width 221 height 491
drag, startPoint x: 1041, startPoint y: 452, endPoint x: 1028, endPoint y: 244, distance: 208.4
click at [1028, 244] on div at bounding box center [1013, 356] width 221 height 491
click at [1014, 190] on div at bounding box center [1013, 356] width 221 height 491
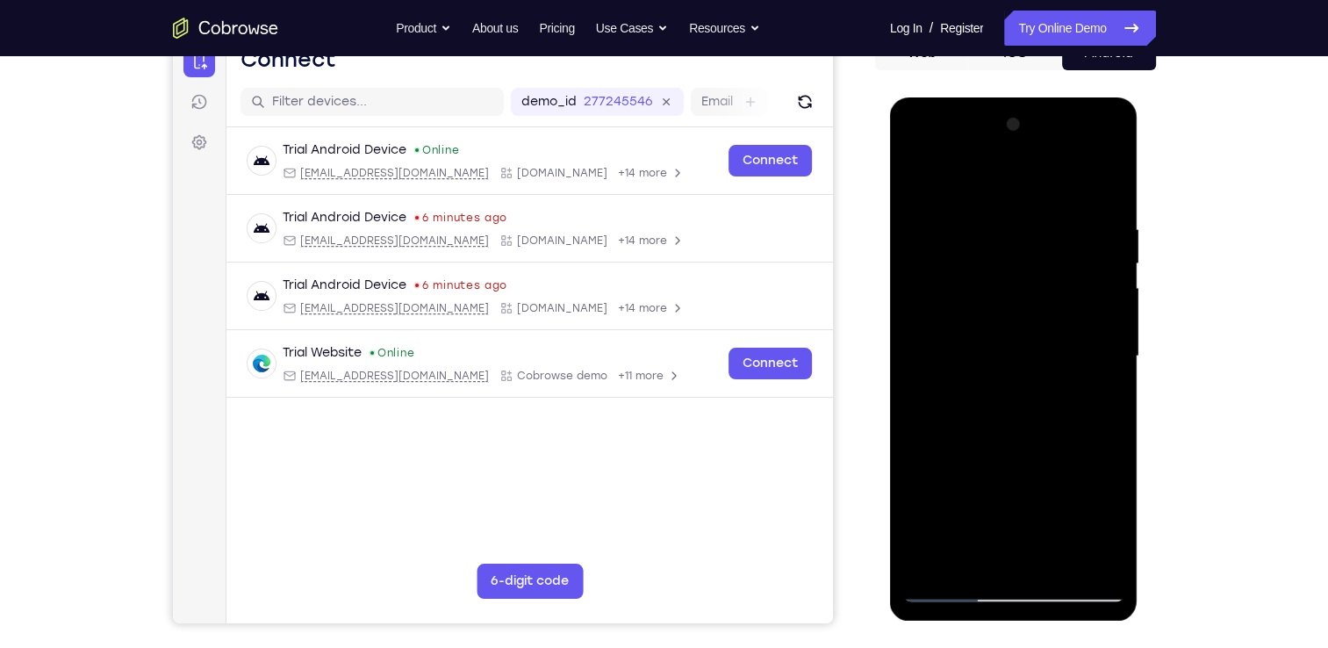
click at [921, 181] on div at bounding box center [1013, 356] width 221 height 491
click at [949, 542] on div at bounding box center [1013, 356] width 221 height 491
click at [987, 402] on div at bounding box center [1013, 356] width 221 height 491
click at [999, 455] on div at bounding box center [1013, 356] width 221 height 491
click at [976, 402] on div at bounding box center [1013, 356] width 221 height 491
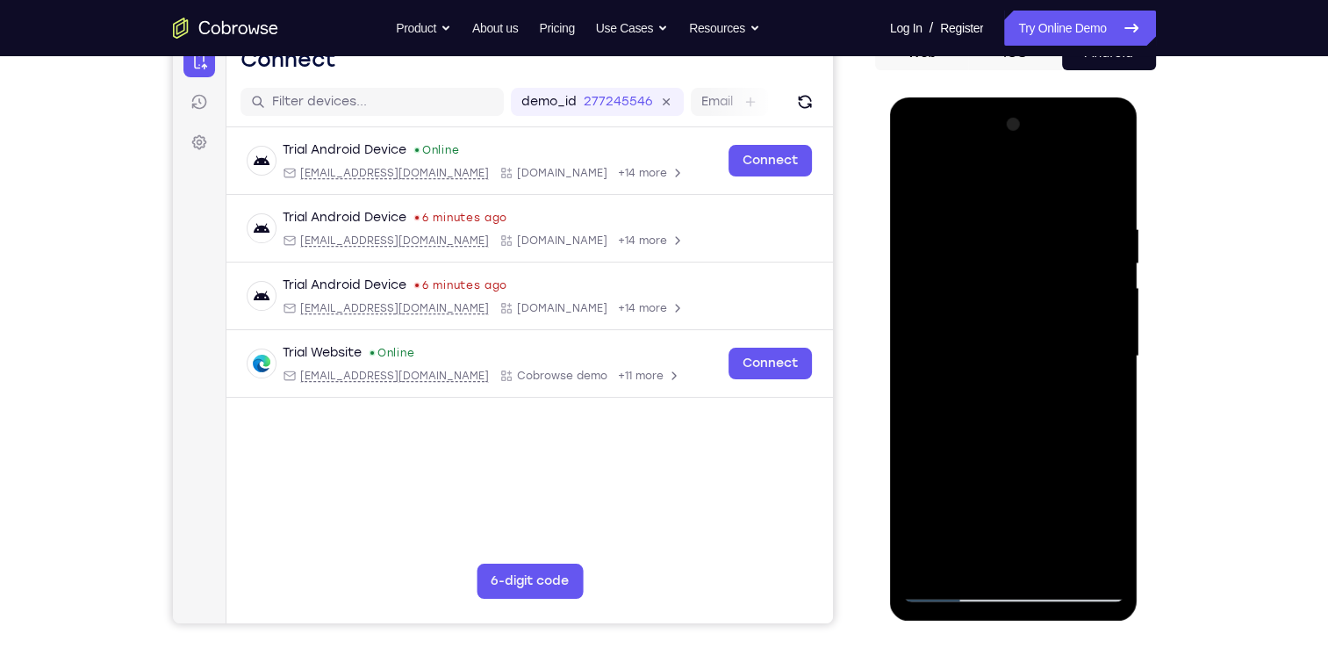
click at [1034, 567] on div at bounding box center [1013, 356] width 221 height 491
click at [913, 567] on div at bounding box center [1013, 356] width 221 height 491
click at [1020, 453] on div at bounding box center [1013, 356] width 221 height 491
drag, startPoint x: 1055, startPoint y: 507, endPoint x: 1068, endPoint y: 340, distance: 168.1
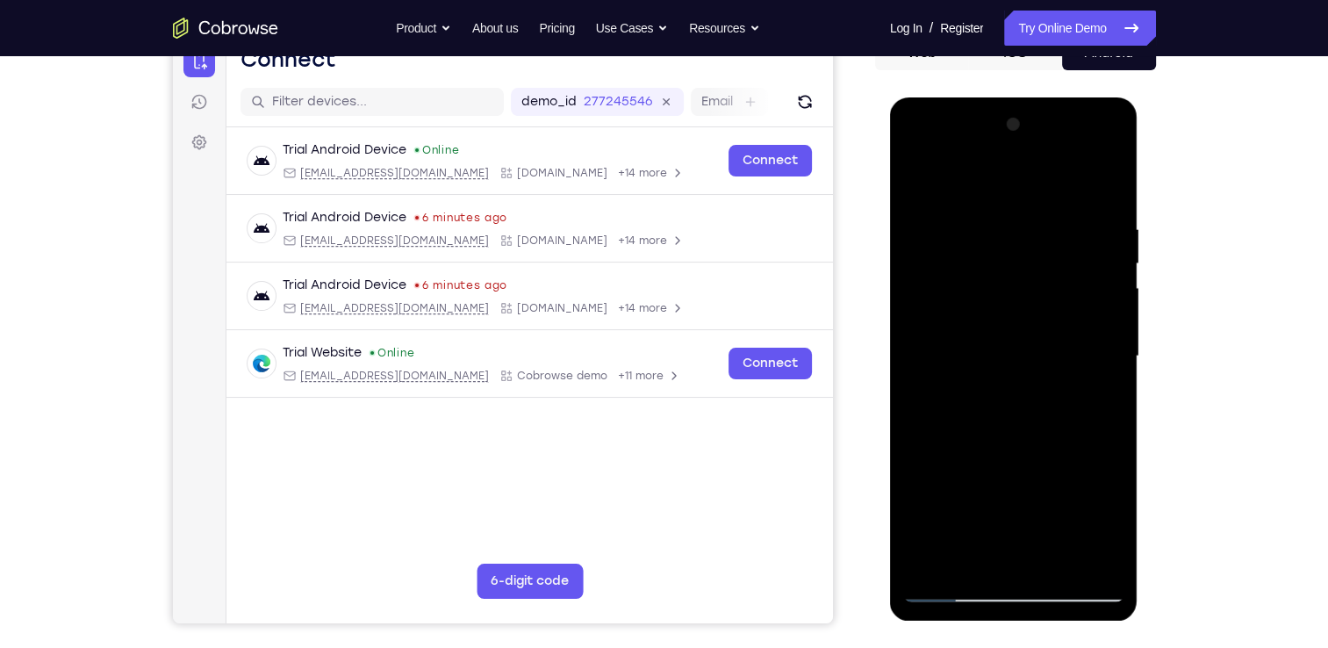
click at [1068, 340] on div at bounding box center [1013, 356] width 221 height 491
drag, startPoint x: 1044, startPoint y: 485, endPoint x: 1062, endPoint y: 311, distance: 174.6
click at [1062, 311] on div at bounding box center [1013, 356] width 221 height 491
drag, startPoint x: 1034, startPoint y: 476, endPoint x: 1042, endPoint y: 386, distance: 89.8
click at [1042, 386] on div at bounding box center [1013, 356] width 221 height 491
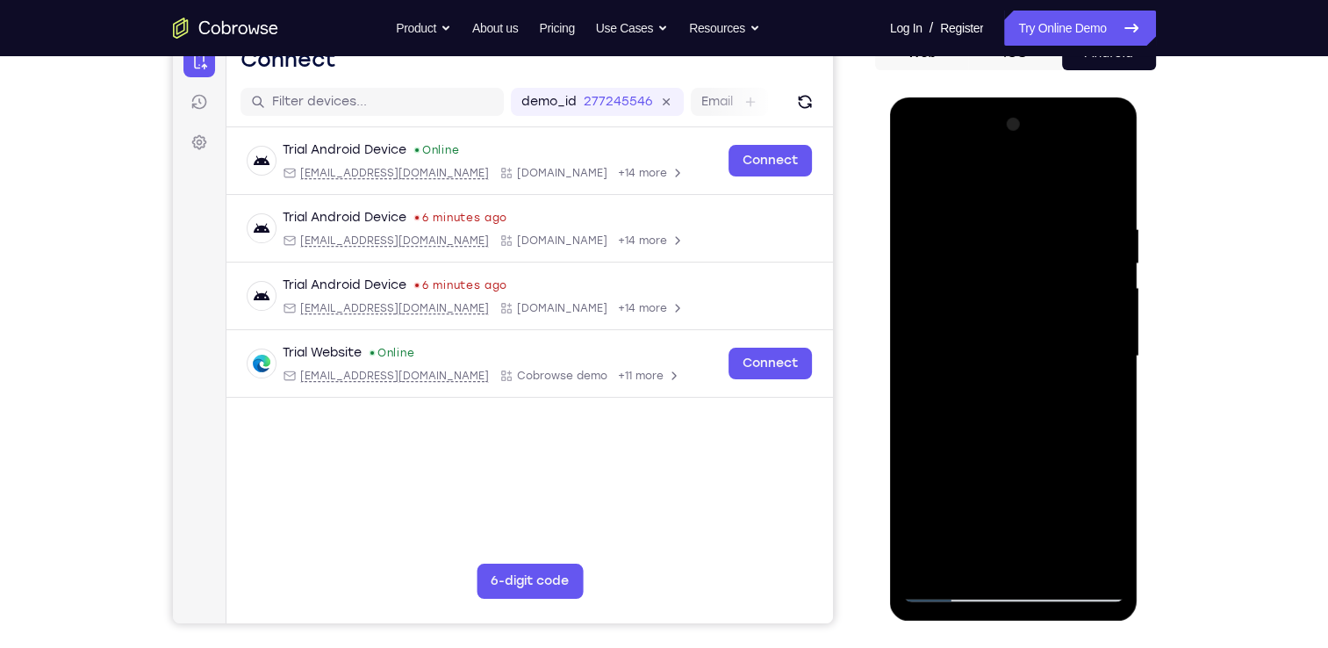
click at [947, 440] on div at bounding box center [1013, 356] width 221 height 491
click at [1021, 469] on div at bounding box center [1013, 356] width 221 height 491
drag, startPoint x: 1011, startPoint y: 506, endPoint x: 1032, endPoint y: 311, distance: 196.8
click at [1032, 311] on div at bounding box center [1013, 356] width 221 height 491
drag, startPoint x: 1015, startPoint y: 522, endPoint x: 1018, endPoint y: 305, distance: 216.7
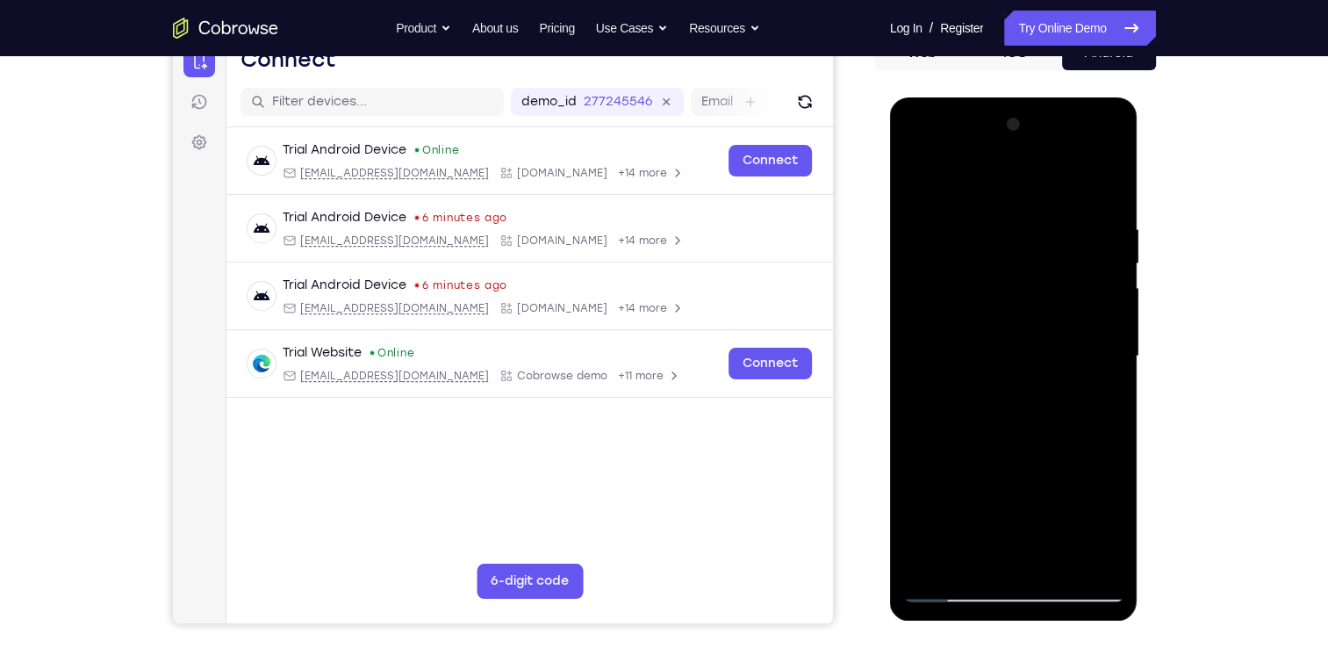
click at [1018, 305] on div at bounding box center [1013, 356] width 221 height 491
drag, startPoint x: 1004, startPoint y: 500, endPoint x: 1028, endPoint y: 340, distance: 162.4
click at [1028, 340] on div at bounding box center [1013, 356] width 221 height 491
click at [1070, 558] on div at bounding box center [1013, 356] width 221 height 491
click at [1000, 361] on div at bounding box center [1013, 356] width 221 height 491
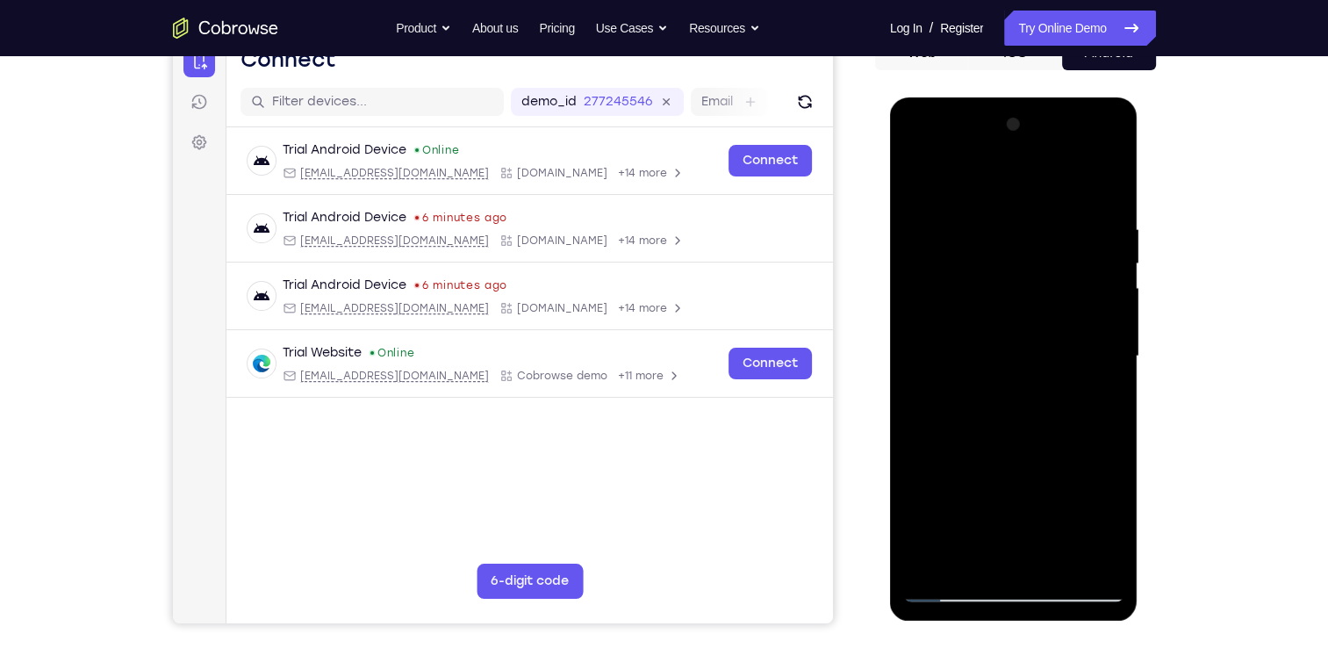
click at [913, 180] on div at bounding box center [1013, 356] width 221 height 491
drag, startPoint x: 1018, startPoint y: 433, endPoint x: 1040, endPoint y: 273, distance: 161.2
click at [1040, 273] on div at bounding box center [1013, 356] width 221 height 491
drag, startPoint x: 969, startPoint y: 498, endPoint x: 989, endPoint y: 360, distance: 140.1
click at [989, 360] on div at bounding box center [1013, 356] width 221 height 491
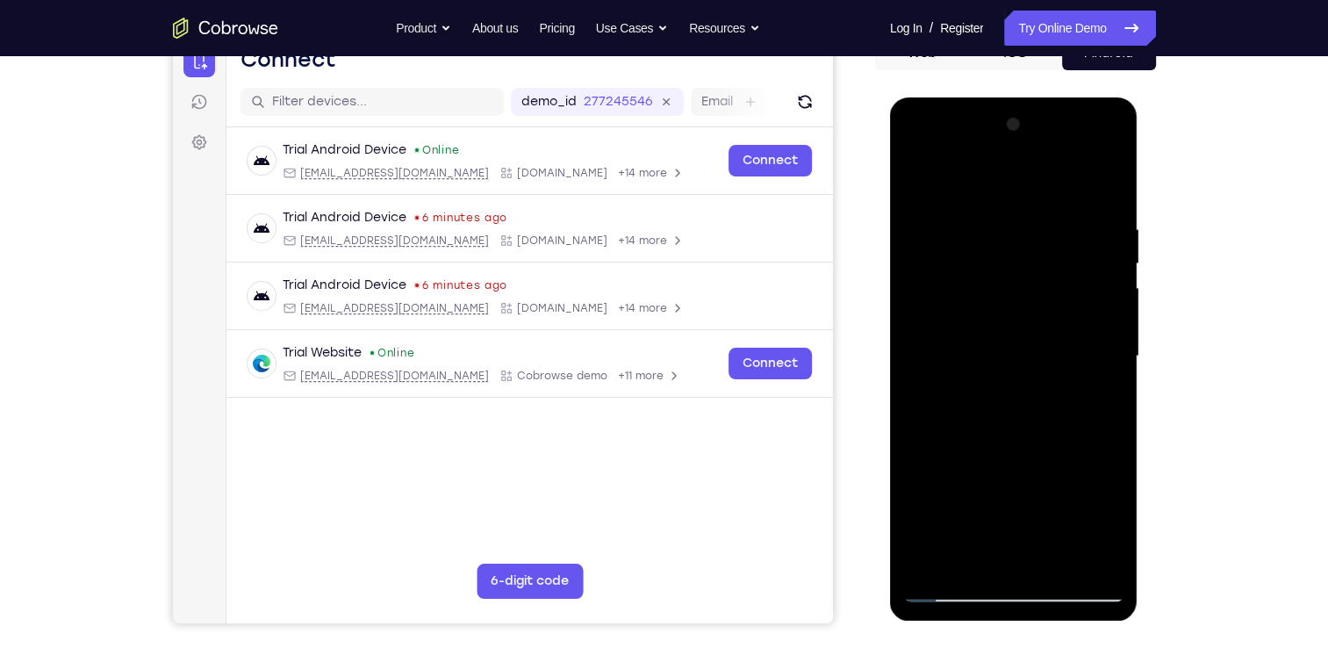
drag, startPoint x: 977, startPoint y: 521, endPoint x: 1034, endPoint y: 313, distance: 215.4
click at [1034, 313] on div at bounding box center [1013, 356] width 221 height 491
click at [979, 519] on div at bounding box center [1013, 356] width 221 height 491
click at [907, 176] on div at bounding box center [1013, 356] width 221 height 491
drag, startPoint x: 983, startPoint y: 486, endPoint x: 1011, endPoint y: 284, distance: 203.7
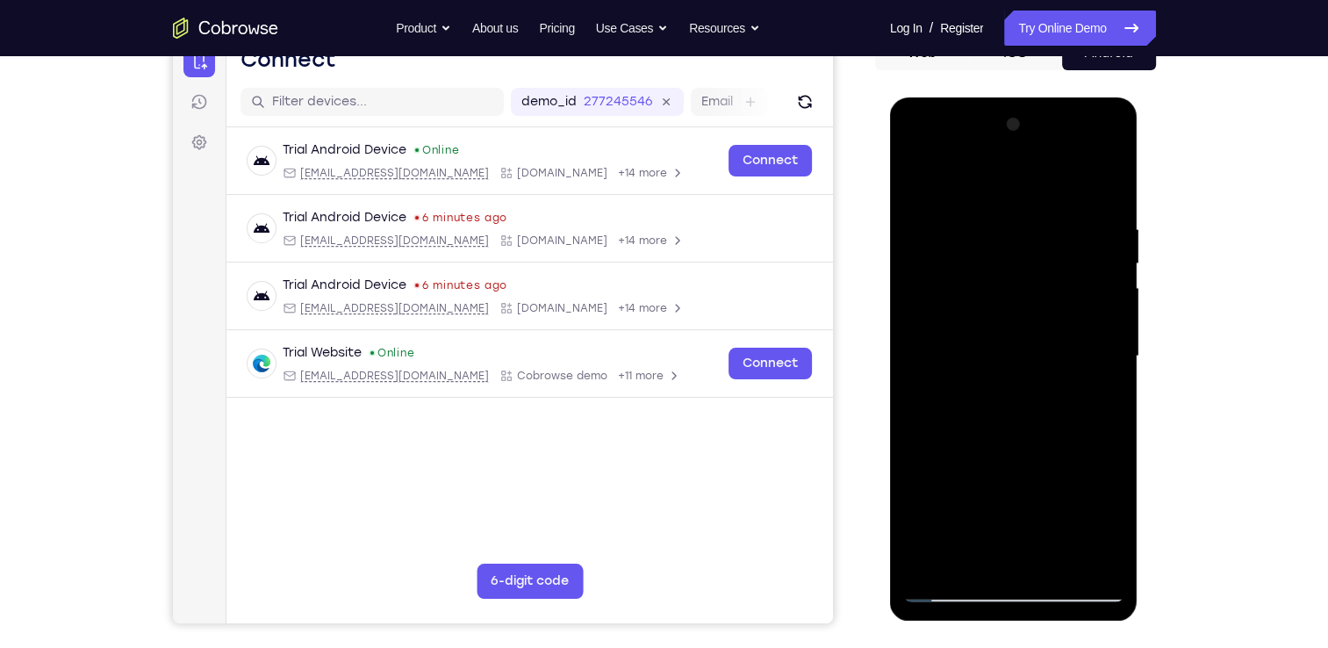
click at [1011, 284] on div at bounding box center [1013, 356] width 221 height 491
drag, startPoint x: 970, startPoint y: 518, endPoint x: 998, endPoint y: 341, distance: 178.4
click at [998, 341] on div at bounding box center [1013, 356] width 221 height 491
click at [961, 510] on div at bounding box center [1013, 356] width 221 height 491
click at [1096, 152] on div at bounding box center [1013, 356] width 221 height 491
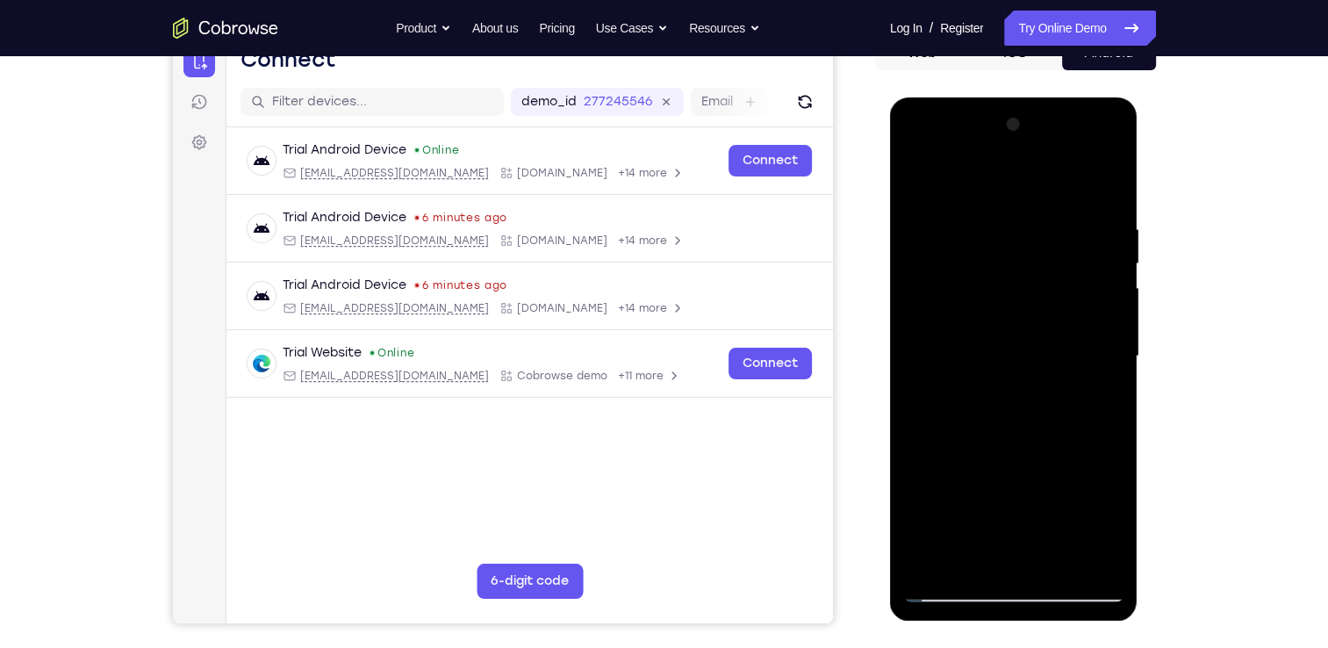
click at [985, 187] on div at bounding box center [1013, 356] width 221 height 491
click at [1087, 346] on div at bounding box center [1013, 356] width 221 height 491
click at [997, 390] on div at bounding box center [1013, 356] width 221 height 491
click at [991, 337] on div at bounding box center [1013, 356] width 221 height 491
click at [991, 316] on div at bounding box center [1013, 356] width 221 height 491
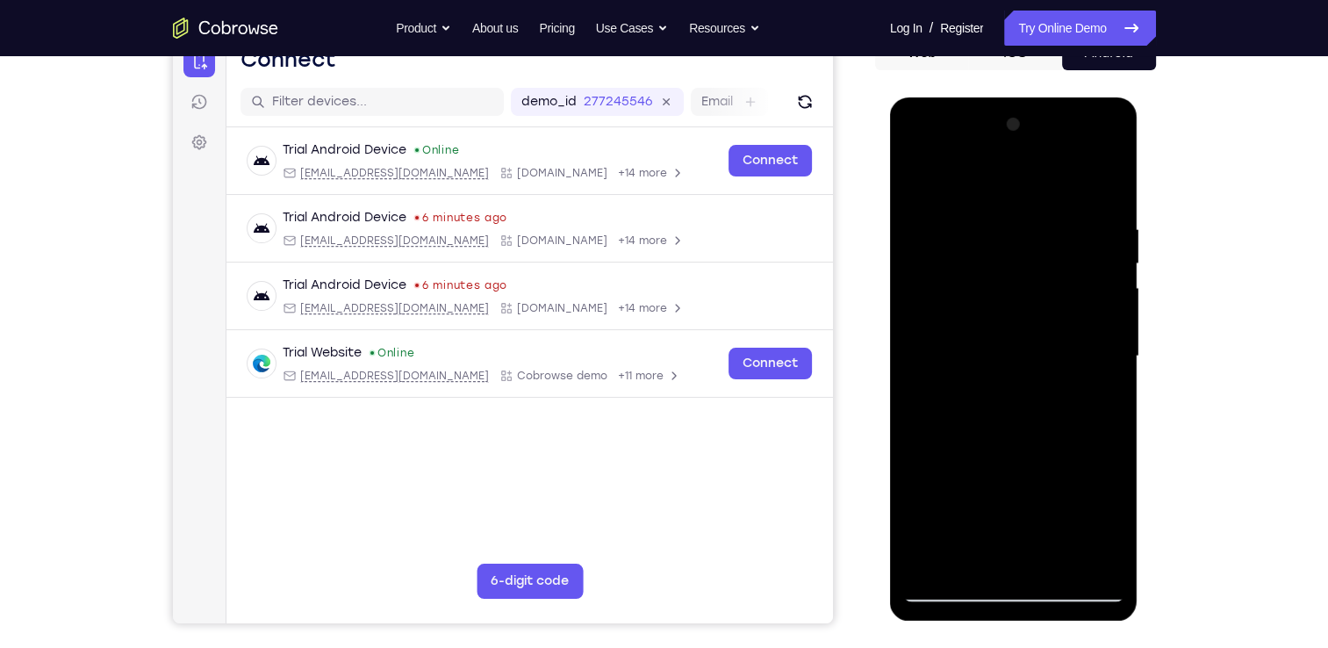
click at [970, 381] on div at bounding box center [1013, 356] width 221 height 491
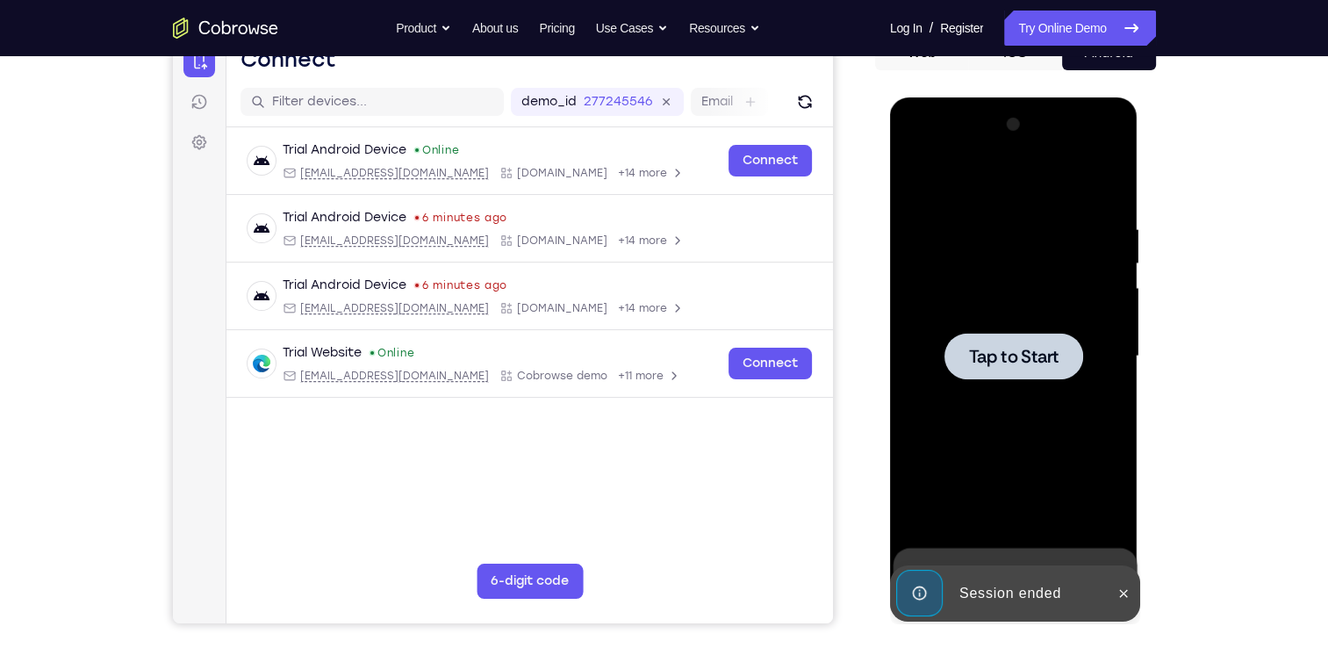
click at [970, 381] on div at bounding box center [1013, 356] width 221 height 491
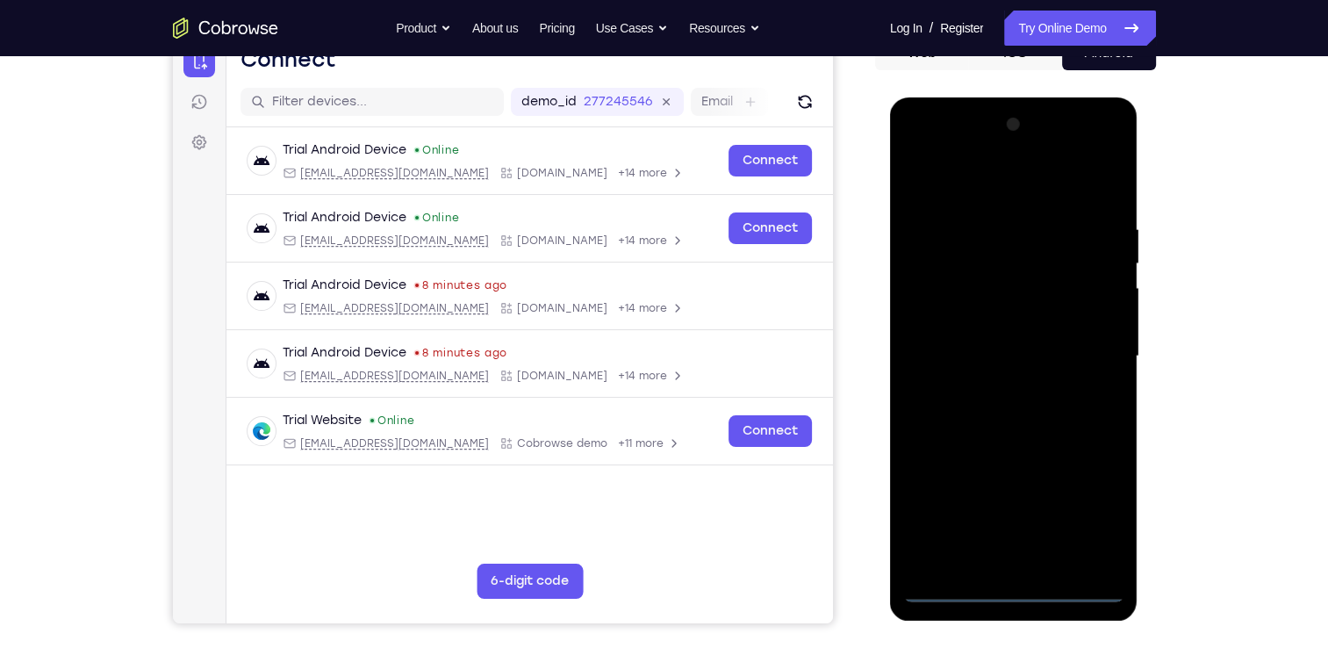
click at [1009, 594] on div at bounding box center [1013, 356] width 221 height 491
click at [1092, 509] on div at bounding box center [1013, 356] width 221 height 491
click at [958, 178] on div at bounding box center [1013, 356] width 221 height 491
click at [1094, 353] on div at bounding box center [1013, 356] width 221 height 491
click at [993, 380] on div at bounding box center [1013, 356] width 221 height 491
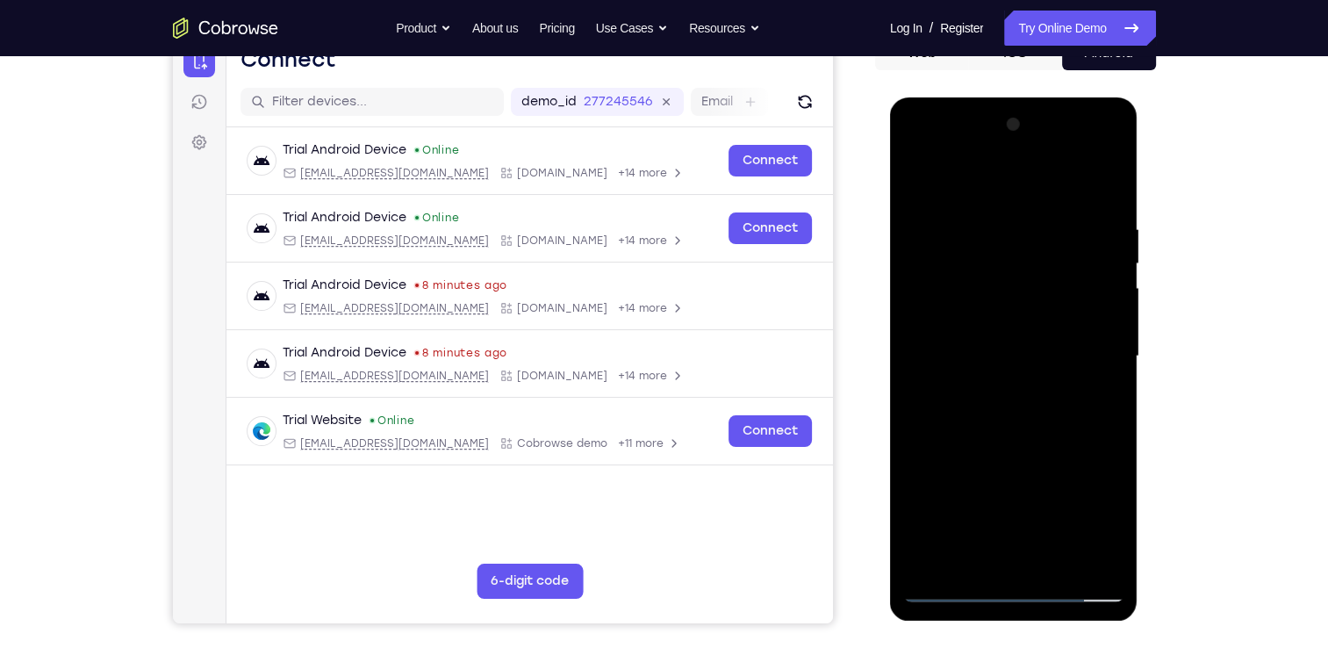
click at [976, 348] on div at bounding box center [1013, 356] width 221 height 491
click at [983, 318] on div at bounding box center [1013, 356] width 221 height 491
click at [995, 353] on div at bounding box center [1013, 356] width 221 height 491
click at [992, 414] on div at bounding box center [1013, 356] width 221 height 491
click at [1014, 431] on div at bounding box center [1013, 356] width 221 height 491
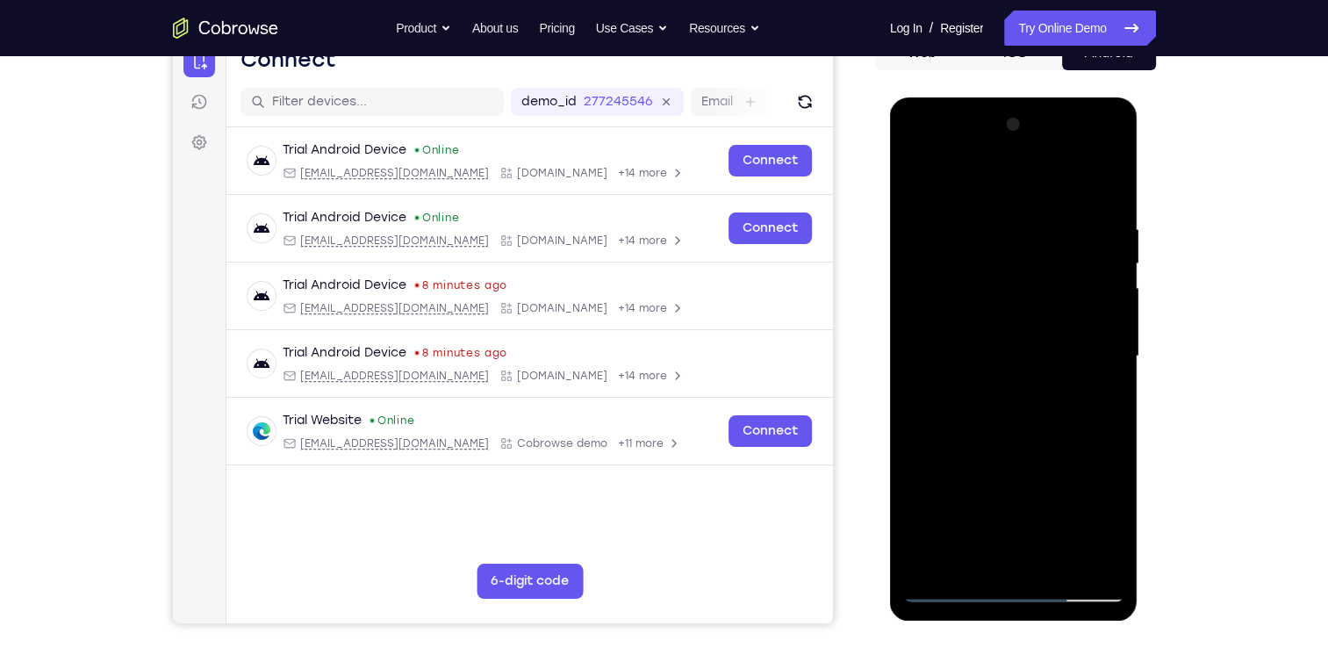
click at [1014, 431] on div at bounding box center [1013, 356] width 221 height 491
click at [1109, 427] on div at bounding box center [1013, 356] width 221 height 491
drag, startPoint x: 1037, startPoint y: 422, endPoint x: 1047, endPoint y: 368, distance: 55.2
click at [1047, 368] on div at bounding box center [1013, 356] width 221 height 491
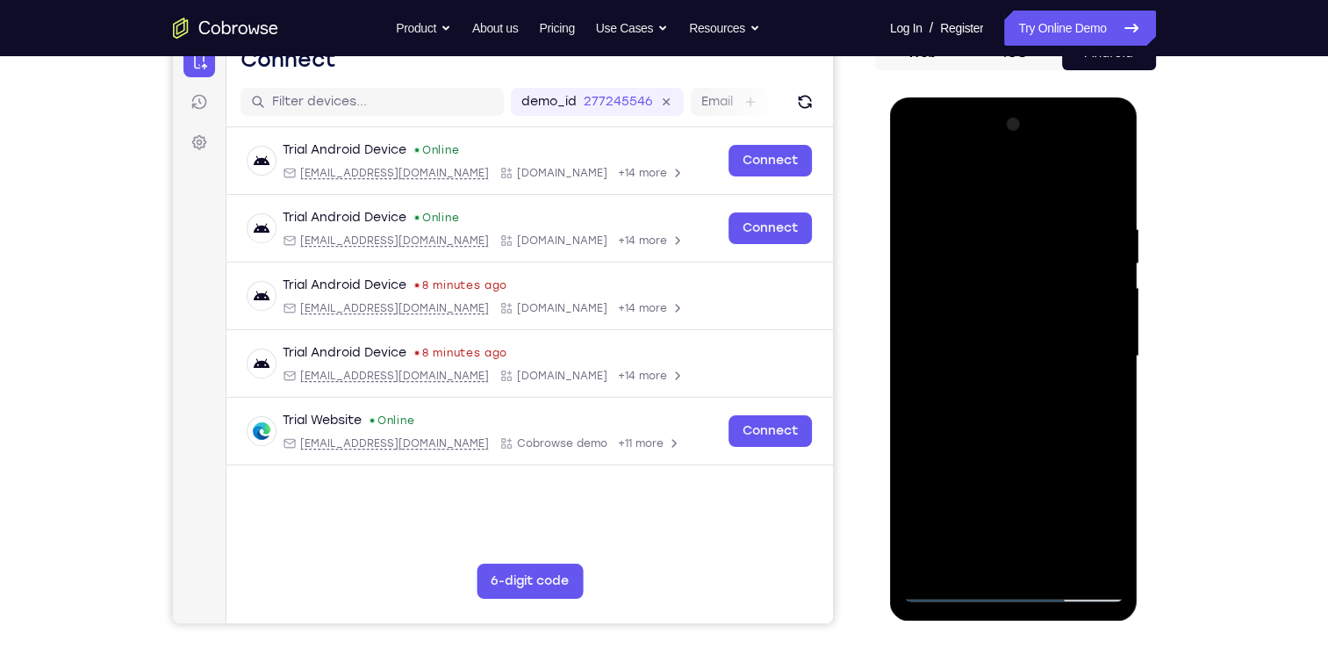
click at [1110, 389] on div at bounding box center [1013, 356] width 221 height 491
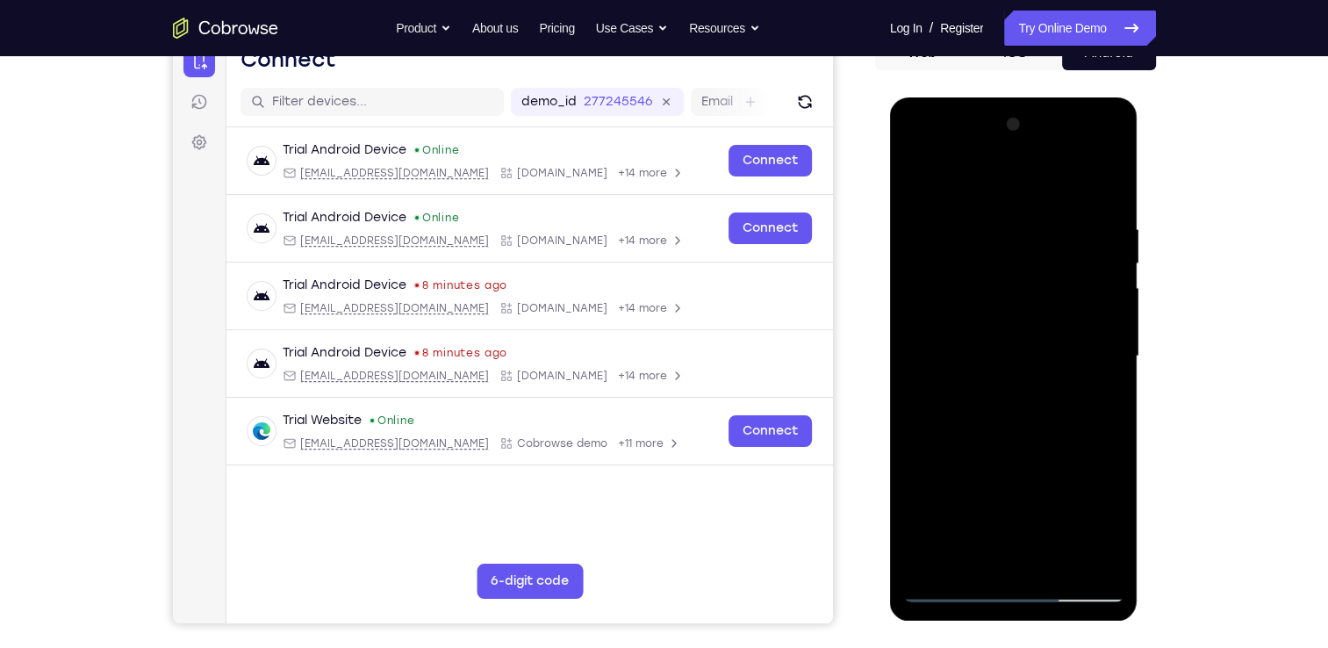
click at [1110, 389] on div at bounding box center [1013, 356] width 221 height 491
drag, startPoint x: 1060, startPoint y: 296, endPoint x: 1043, endPoint y: 434, distance: 139.6
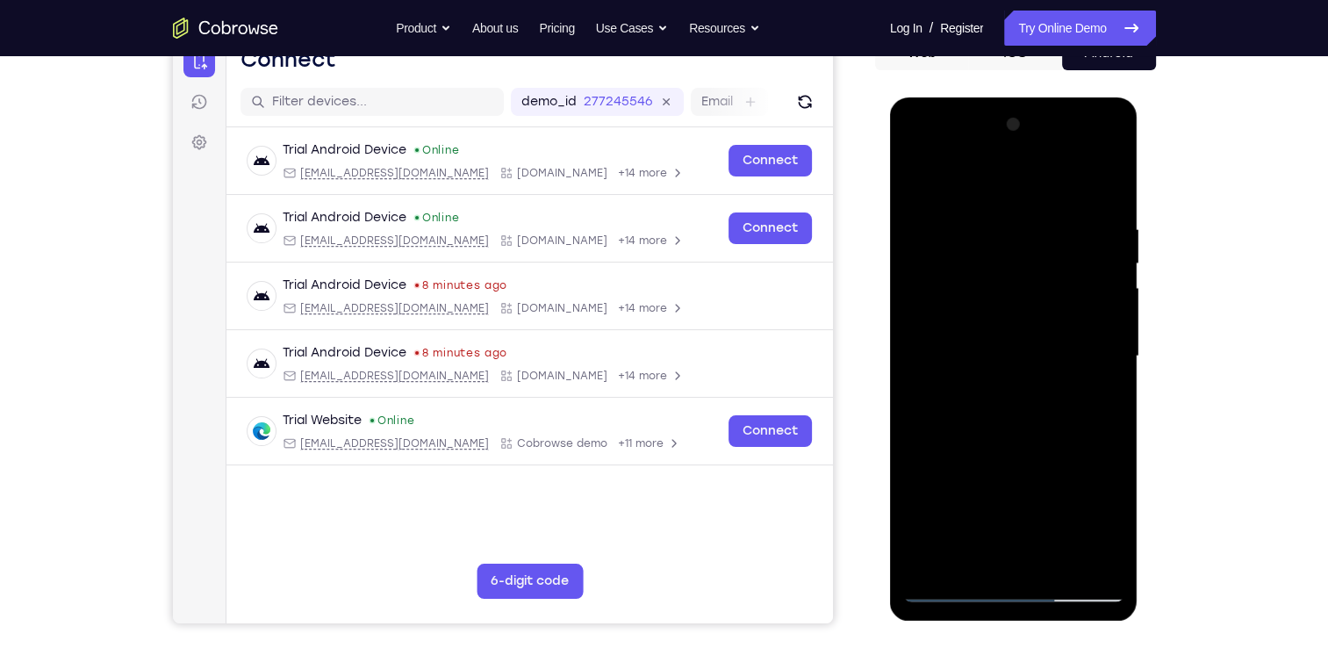
click at [1043, 434] on div at bounding box center [1013, 356] width 221 height 491
click at [987, 223] on div at bounding box center [1013, 356] width 221 height 491
click at [1099, 405] on div at bounding box center [1013, 356] width 221 height 491
drag, startPoint x: 1016, startPoint y: 197, endPoint x: 1043, endPoint y: 163, distance: 43.0
click at [1043, 97] on html "Online web based iOS Simulators and Android Emulators. Run iPhone, iPad, Mobile…" at bounding box center [1015, 360] width 250 height 526
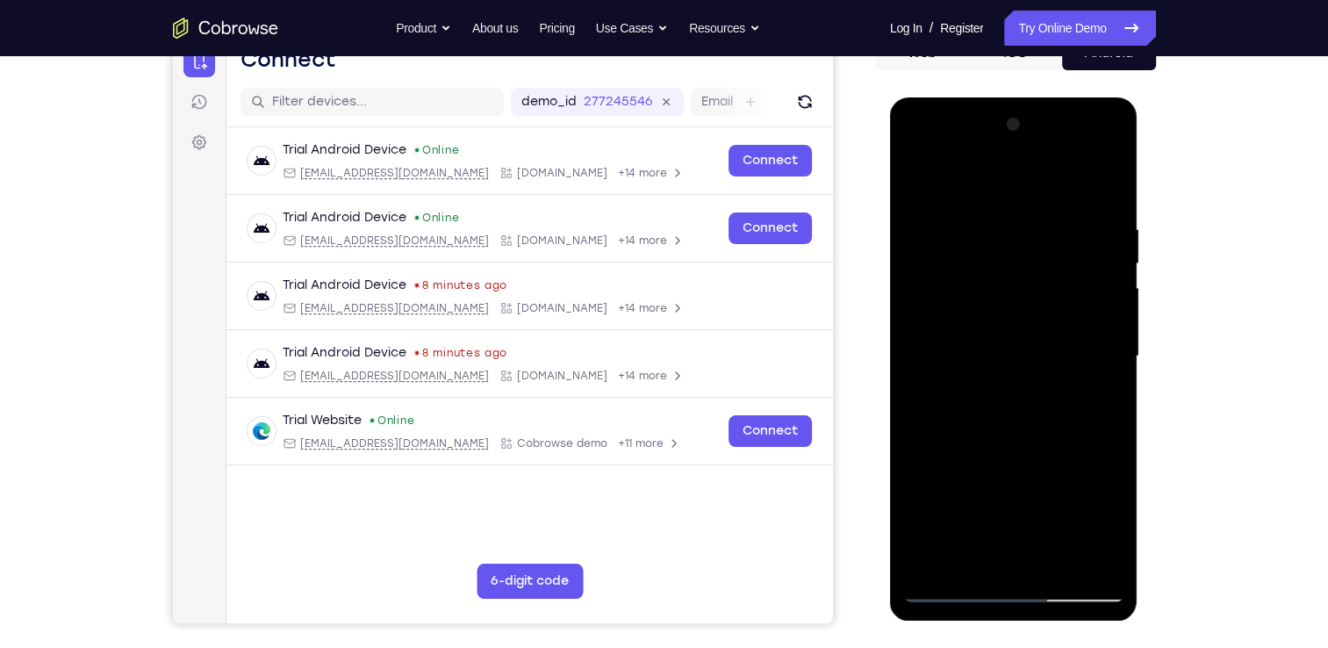
click at [1099, 364] on div at bounding box center [1013, 356] width 221 height 491
click at [1105, 185] on div at bounding box center [1013, 356] width 221 height 491
click at [1051, 560] on div at bounding box center [1013, 356] width 221 height 491
click at [1023, 449] on div at bounding box center [1013, 356] width 221 height 491
click at [995, 344] on div at bounding box center [1013, 356] width 221 height 491
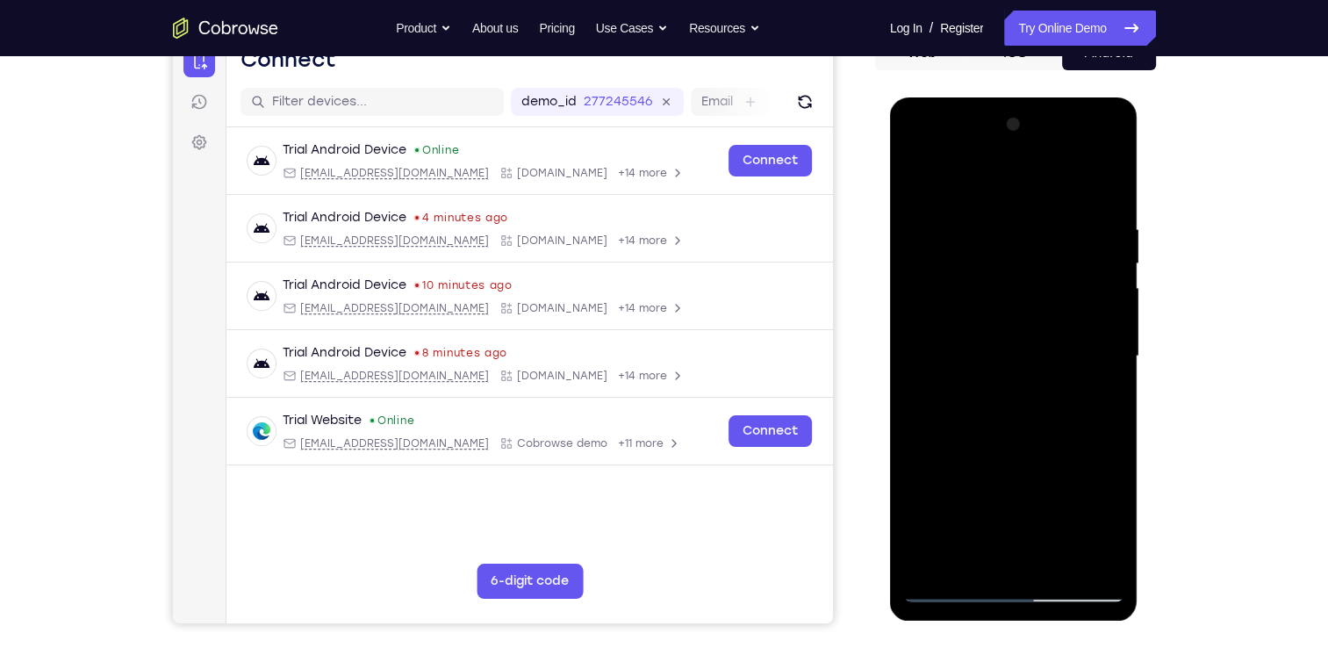
click at [906, 182] on div at bounding box center [1013, 356] width 221 height 491
click at [975, 463] on div at bounding box center [1013, 356] width 221 height 491
click at [914, 183] on div at bounding box center [1013, 356] width 221 height 491
click at [979, 502] on div at bounding box center [1013, 356] width 221 height 491
click at [975, 556] on div at bounding box center [1013, 356] width 221 height 491
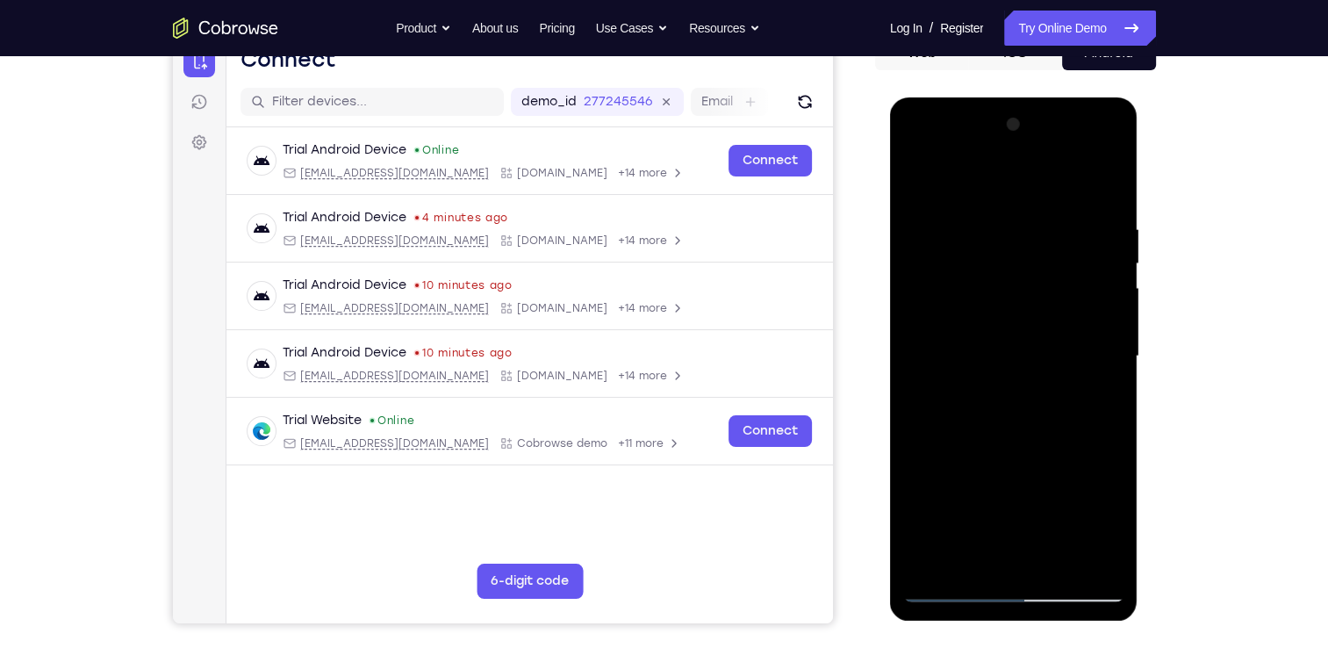
click at [1102, 402] on div at bounding box center [1013, 356] width 221 height 491
click at [919, 186] on div at bounding box center [1013, 356] width 221 height 491
drag, startPoint x: 979, startPoint y: 447, endPoint x: 1019, endPoint y: 332, distance: 122.4
click at [1019, 332] on div at bounding box center [1013, 356] width 221 height 491
drag, startPoint x: 1012, startPoint y: 362, endPoint x: 995, endPoint y: 476, distance: 114.4
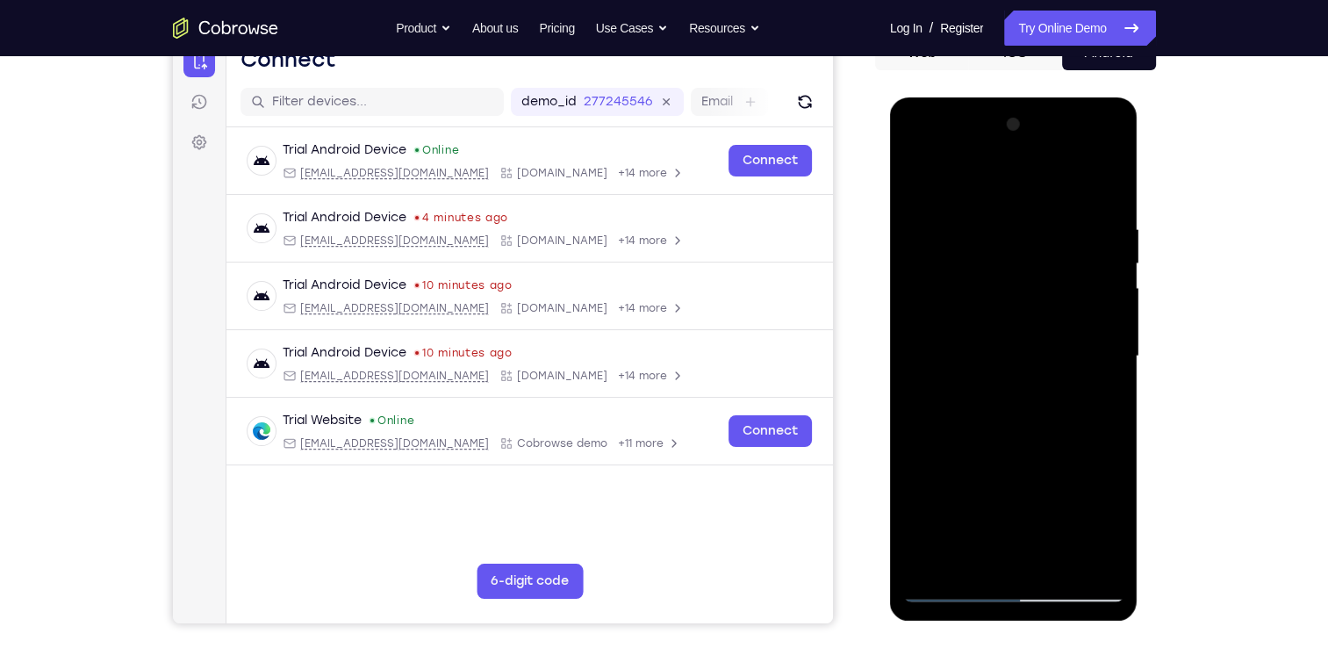
click at [995, 476] on div at bounding box center [1013, 356] width 221 height 491
click at [1033, 347] on div at bounding box center [1013, 356] width 221 height 491
click at [917, 177] on div at bounding box center [1013, 356] width 221 height 491
click at [915, 174] on div at bounding box center [1013, 356] width 221 height 491
click at [1092, 224] on div at bounding box center [1013, 356] width 221 height 491
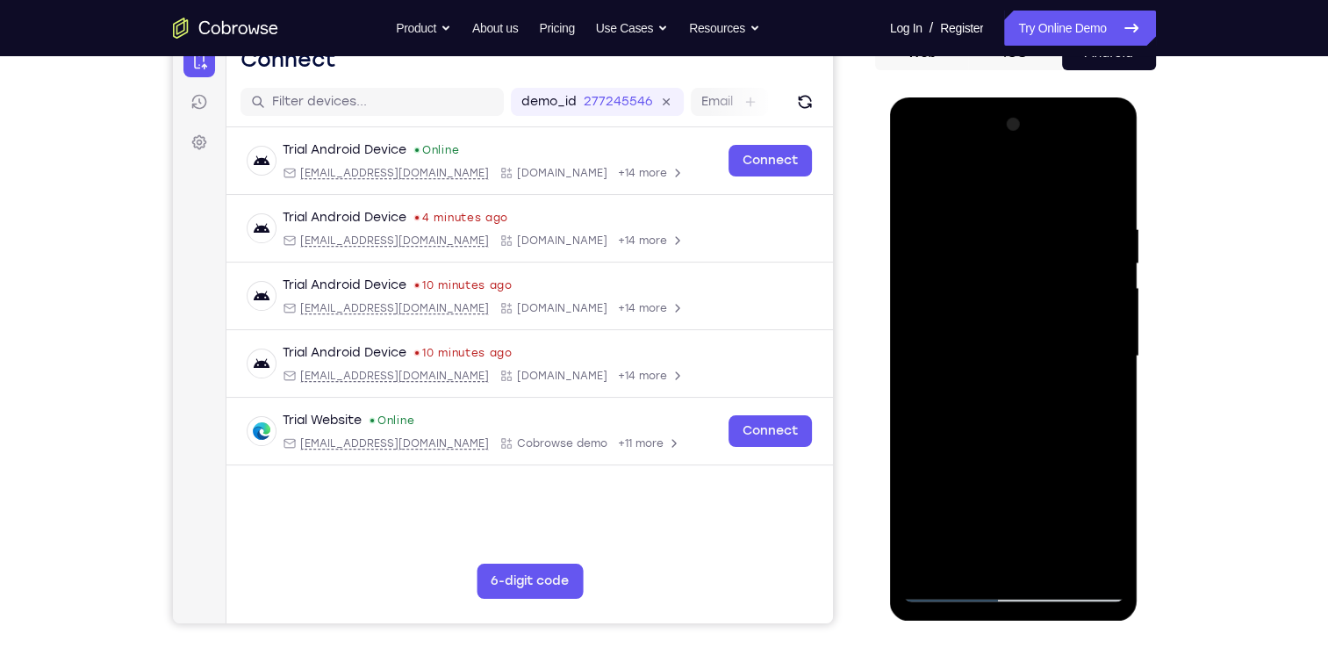
click at [1102, 178] on div at bounding box center [1013, 356] width 221 height 491
click at [1050, 564] on div at bounding box center [1013, 356] width 221 height 491
click at [995, 358] on div at bounding box center [1013, 356] width 221 height 491
click at [1096, 403] on div at bounding box center [1013, 356] width 221 height 491
click at [913, 194] on div at bounding box center [1013, 356] width 221 height 491
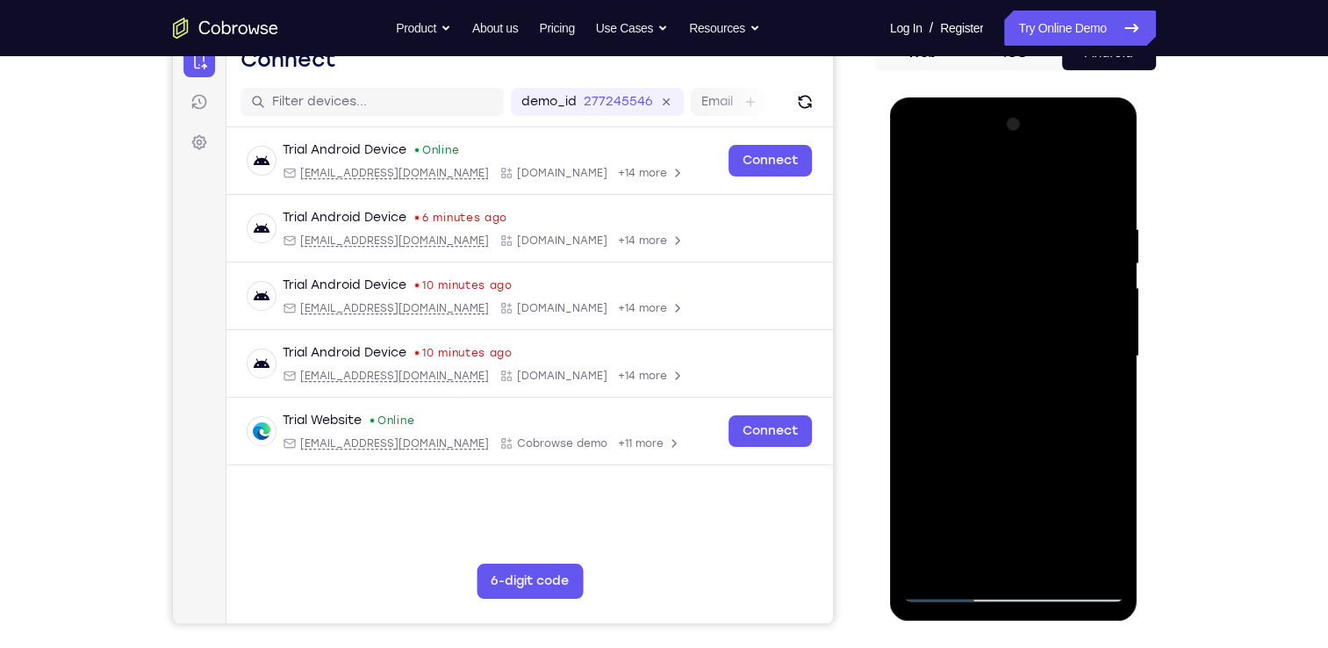
click at [1084, 151] on div at bounding box center [1013, 356] width 221 height 491
click at [919, 153] on div at bounding box center [1013, 356] width 221 height 491
click at [969, 263] on div at bounding box center [1013, 356] width 221 height 491
click at [916, 292] on div at bounding box center [1013, 356] width 221 height 491
click at [990, 467] on div at bounding box center [1013, 356] width 221 height 491
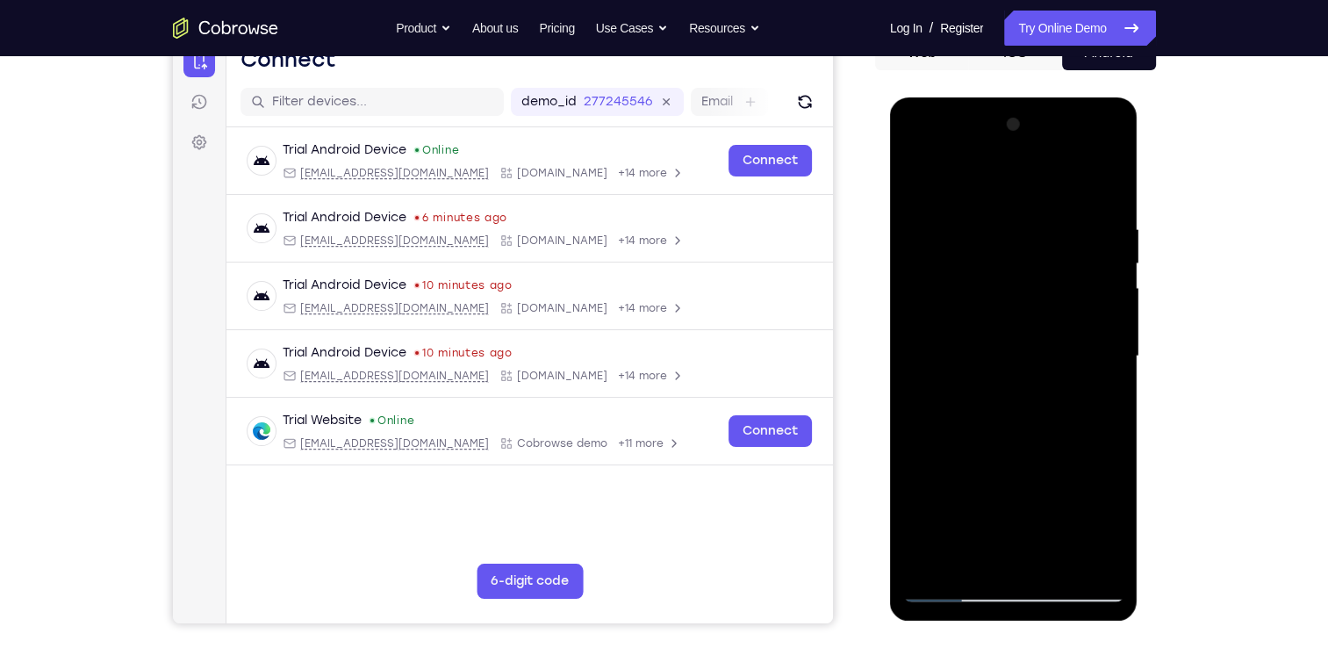
click at [980, 389] on div at bounding box center [1013, 356] width 221 height 491
click at [1025, 568] on div at bounding box center [1013, 356] width 221 height 491
click at [918, 563] on div at bounding box center [1013, 356] width 221 height 491
drag, startPoint x: 1000, startPoint y: 362, endPoint x: 1022, endPoint y: 261, distance: 103.3
click at [1022, 261] on div at bounding box center [1013, 356] width 221 height 491
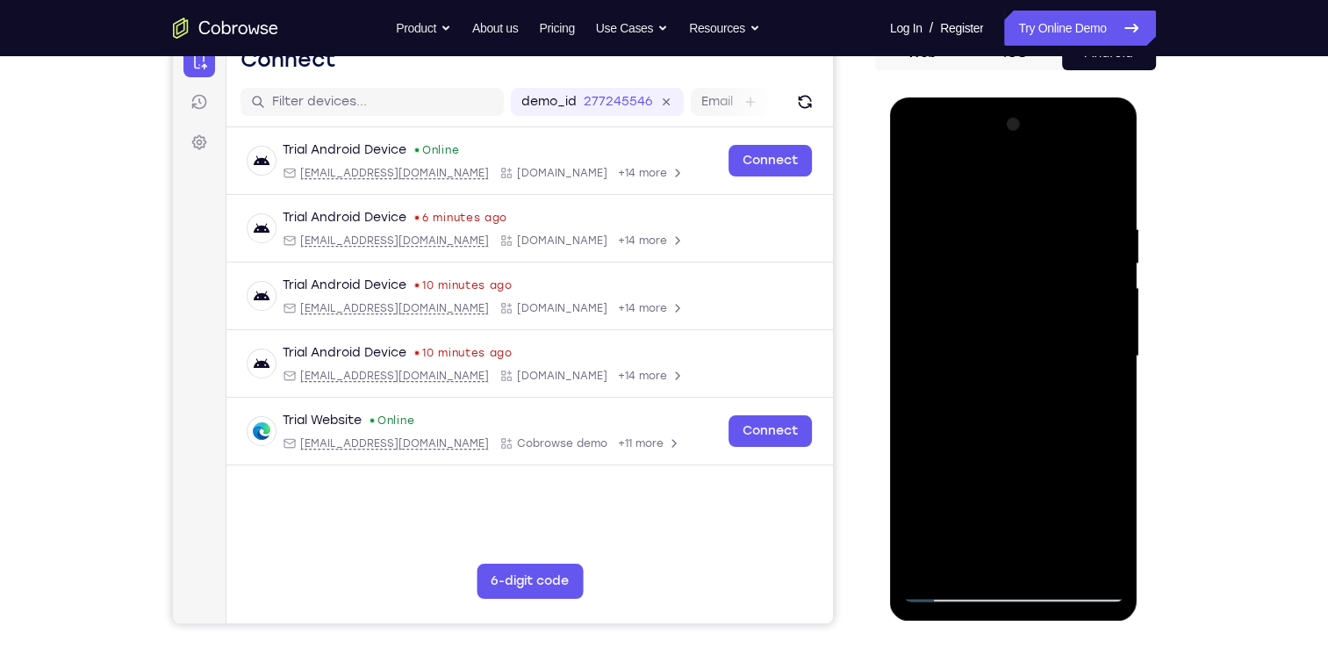
drag, startPoint x: 1019, startPoint y: 388, endPoint x: 981, endPoint y: 140, distance: 250.3
click at [981, 140] on div at bounding box center [1013, 356] width 221 height 491
drag, startPoint x: 1027, startPoint y: 383, endPoint x: 1053, endPoint y: 194, distance: 190.4
click at [1053, 194] on div at bounding box center [1013, 356] width 221 height 491
drag, startPoint x: 1035, startPoint y: 386, endPoint x: 1036, endPoint y: 233, distance: 152.7
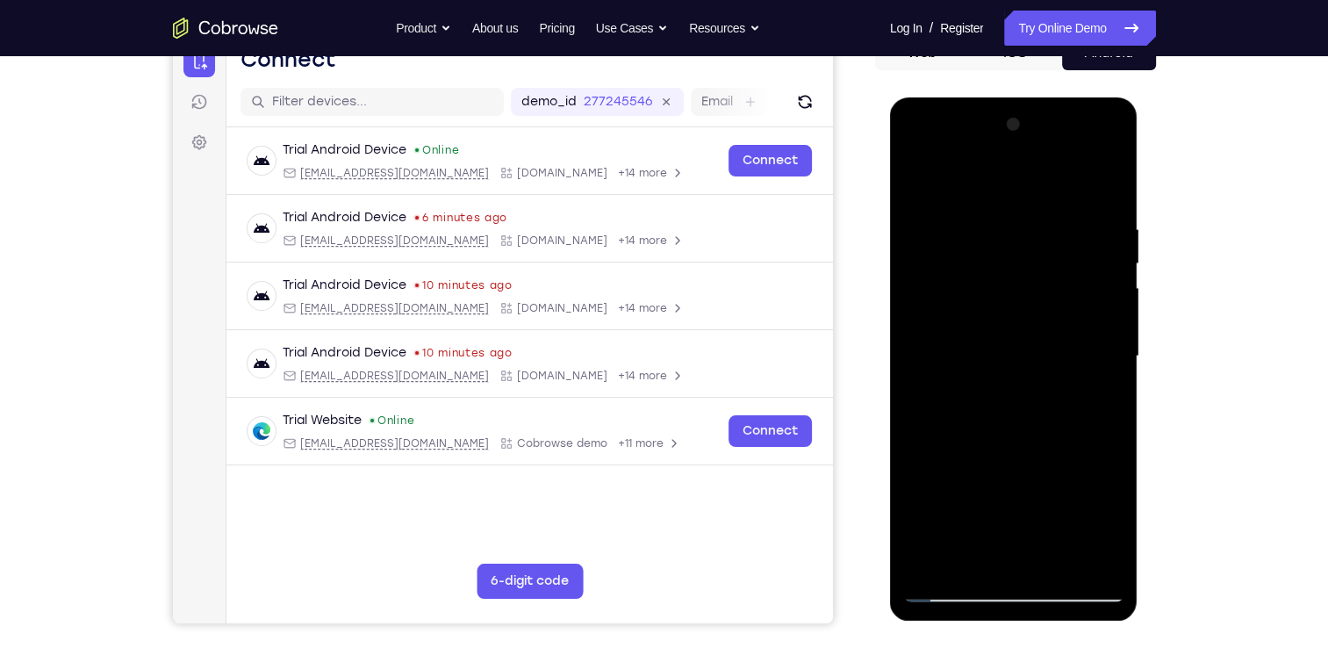
click at [1036, 233] on div at bounding box center [1013, 356] width 221 height 491
drag, startPoint x: 1006, startPoint y: 433, endPoint x: 999, endPoint y: 214, distance: 219.5
click at [999, 214] on div at bounding box center [1013, 356] width 221 height 491
drag, startPoint x: 990, startPoint y: 479, endPoint x: 993, endPoint y: 318, distance: 161.5
click at [993, 318] on div at bounding box center [1013, 356] width 221 height 491
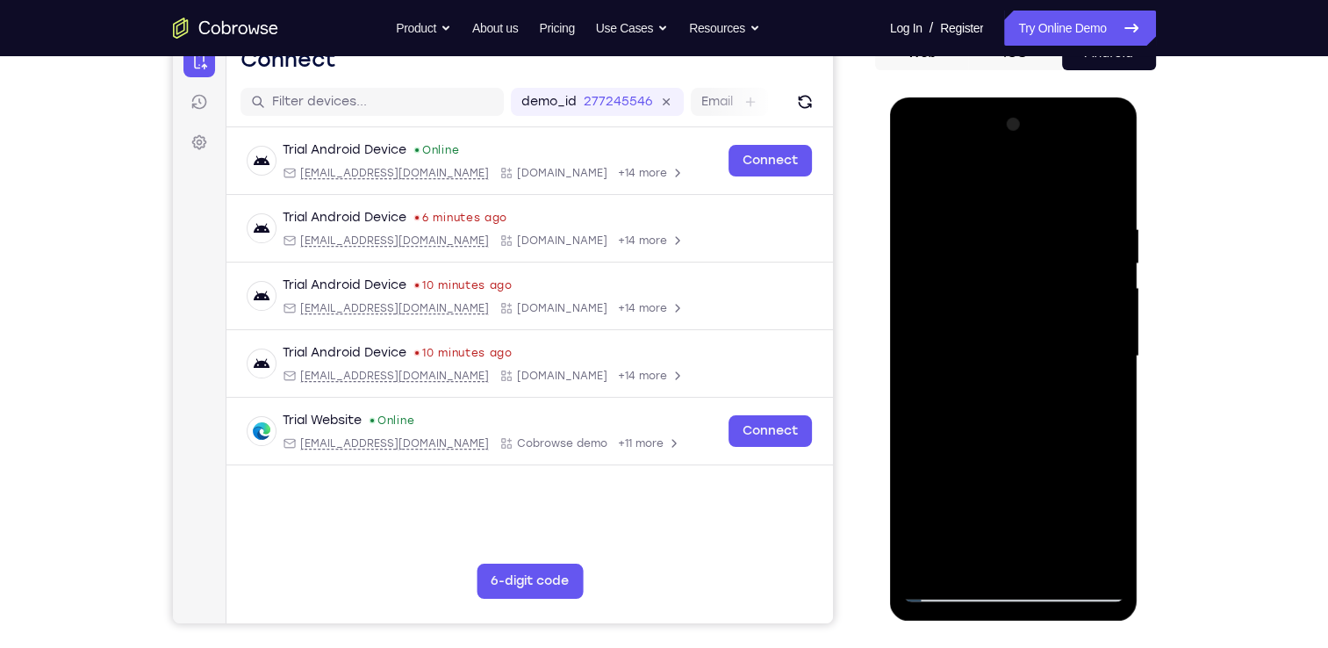
drag, startPoint x: 994, startPoint y: 238, endPoint x: 984, endPoint y: 361, distance: 123.2
click at [984, 361] on div at bounding box center [1013, 356] width 221 height 491
drag, startPoint x: 991, startPoint y: 511, endPoint x: 1006, endPoint y: 296, distance: 215.5
click at [1006, 296] on div at bounding box center [1013, 356] width 221 height 491
drag, startPoint x: 999, startPoint y: 400, endPoint x: 1019, endPoint y: 201, distance: 200.1
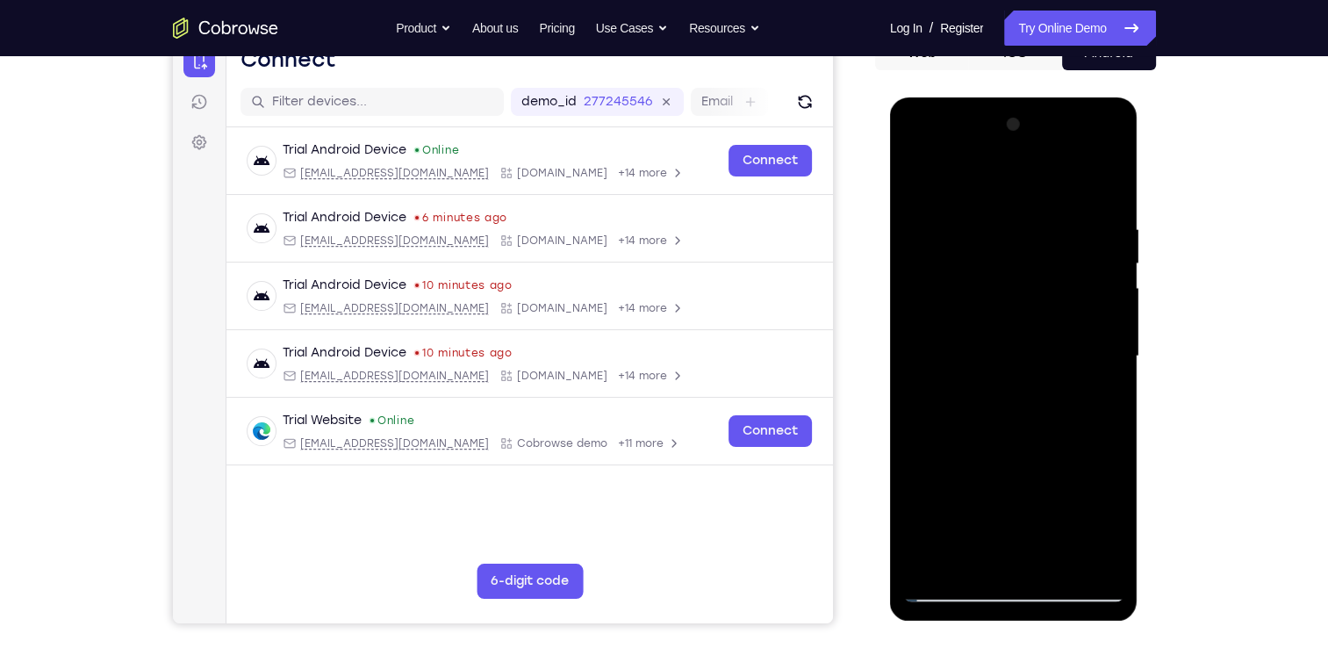
click at [1019, 201] on div at bounding box center [1013, 356] width 221 height 491
drag, startPoint x: 1014, startPoint y: 529, endPoint x: 1039, endPoint y: 338, distance: 192.8
click at [1039, 338] on div at bounding box center [1013, 356] width 221 height 491
click at [947, 413] on div at bounding box center [1013, 356] width 221 height 491
drag, startPoint x: 984, startPoint y: 473, endPoint x: 991, endPoint y: 312, distance: 160.8
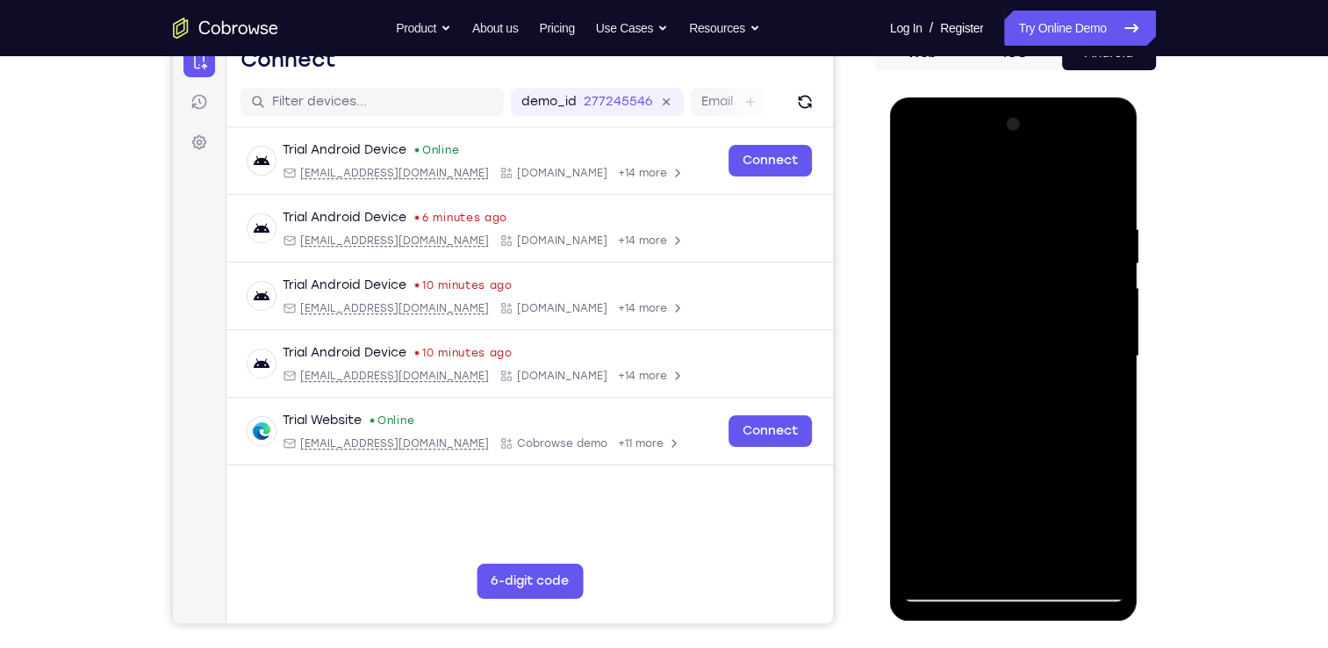
click at [991, 312] on div at bounding box center [1013, 356] width 221 height 491
